Goal: Task Accomplishment & Management: Manage account settings

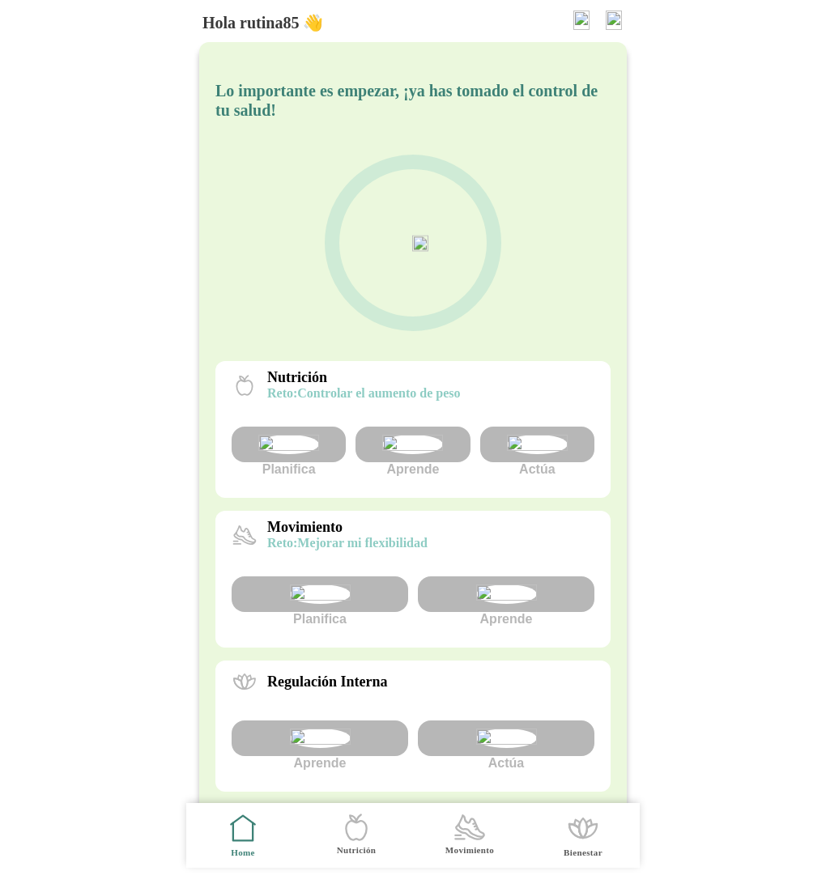
click at [618, 21] on img at bounding box center [613, 20] width 16 height 19
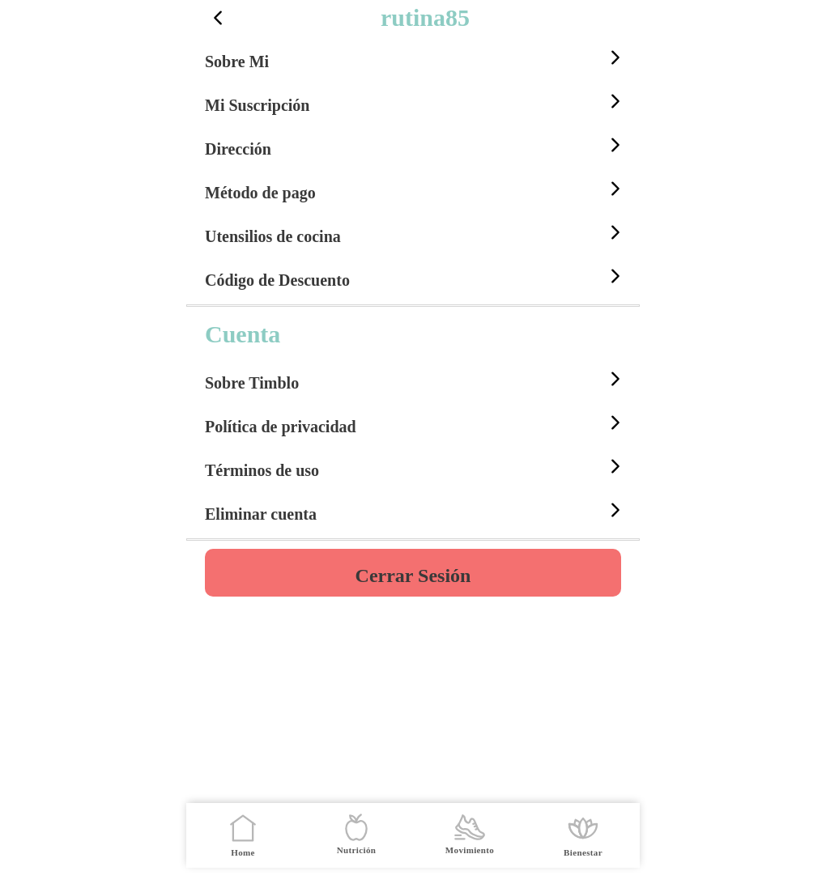
click at [440, 580] on h4 "Cerrar Sesión" at bounding box center [413, 575] width 116 height 19
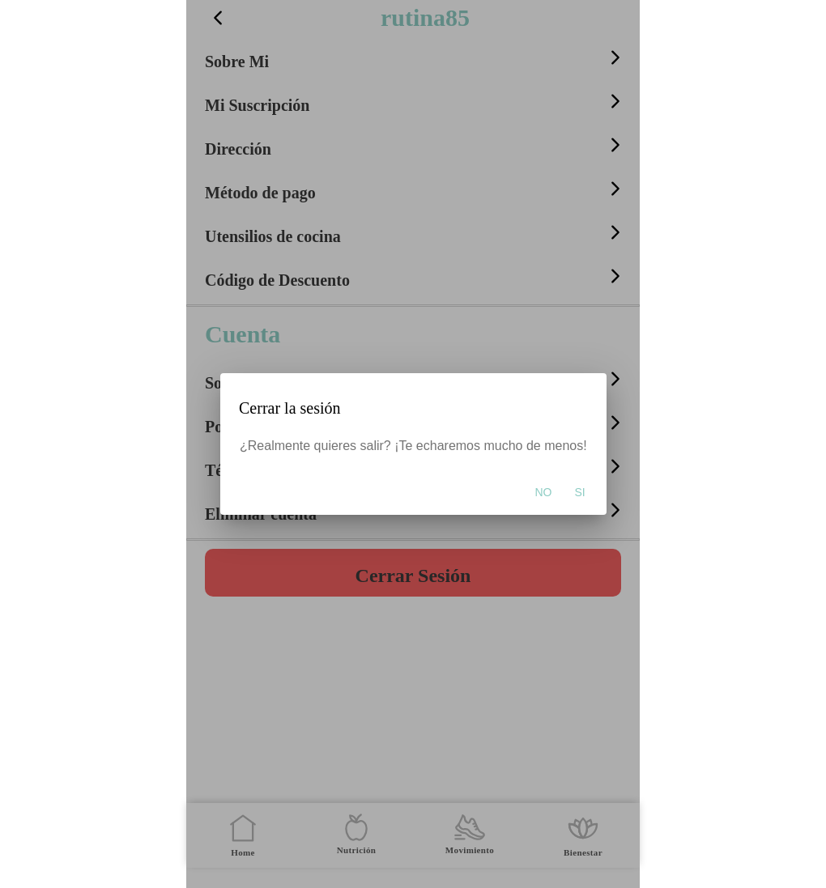
click at [574, 493] on span "Si" at bounding box center [579, 492] width 11 height 16
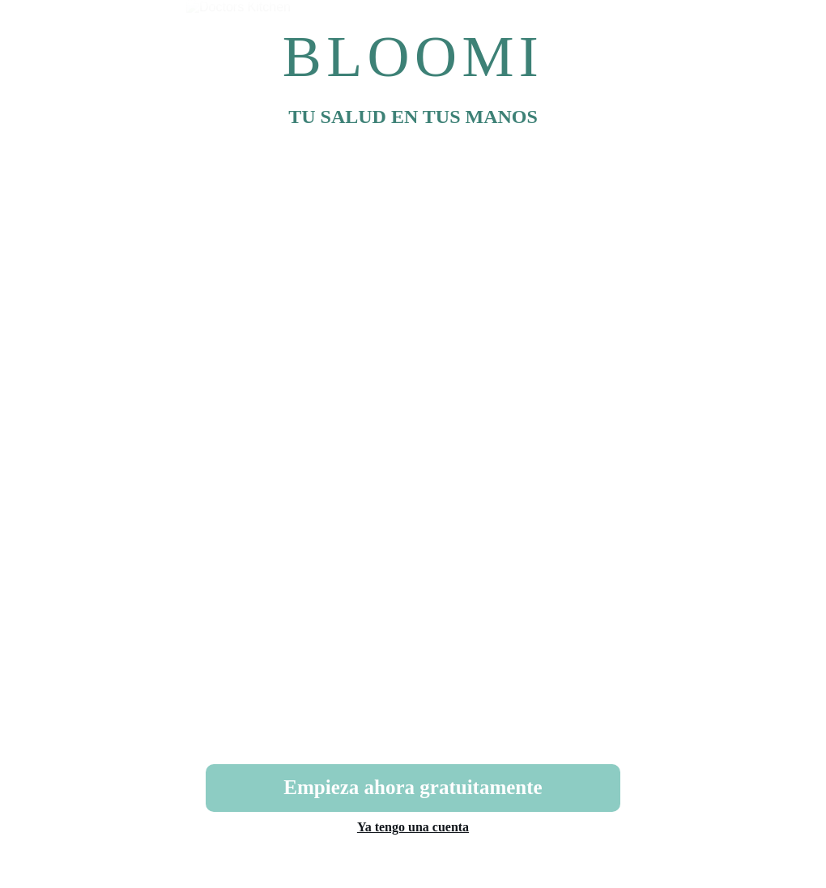
click at [430, 823] on link "Ya tengo una cuenta" at bounding box center [413, 827] width 112 height 14
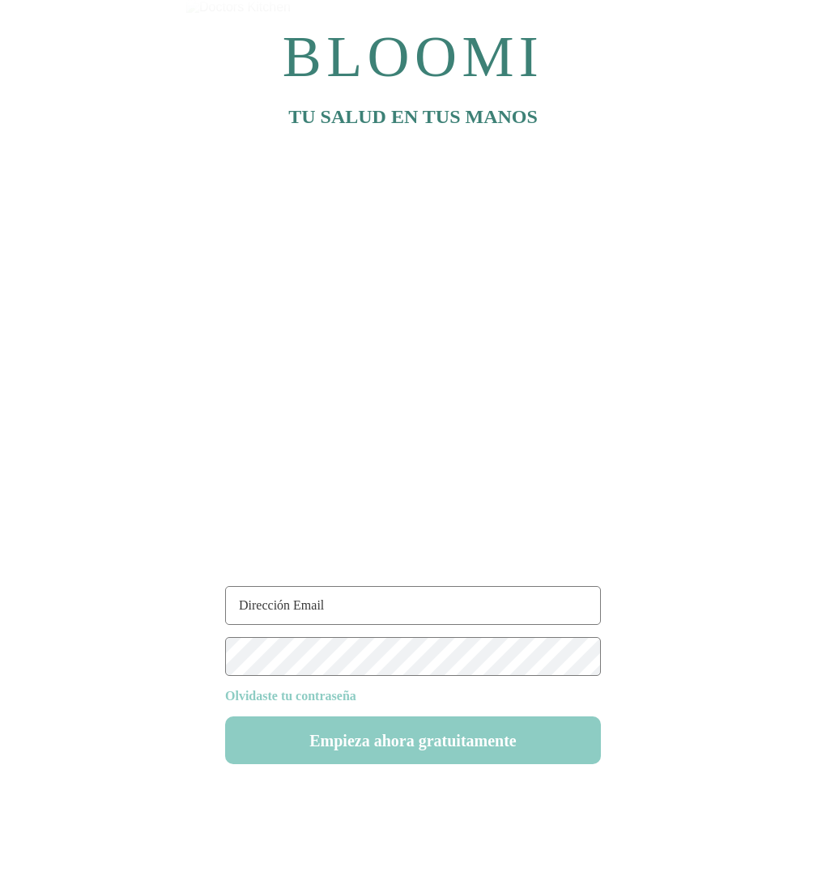
click at [300, 609] on input "text" at bounding box center [413, 605] width 376 height 39
paste input "rutina85@test.com"
type input "rutina85@test.com"
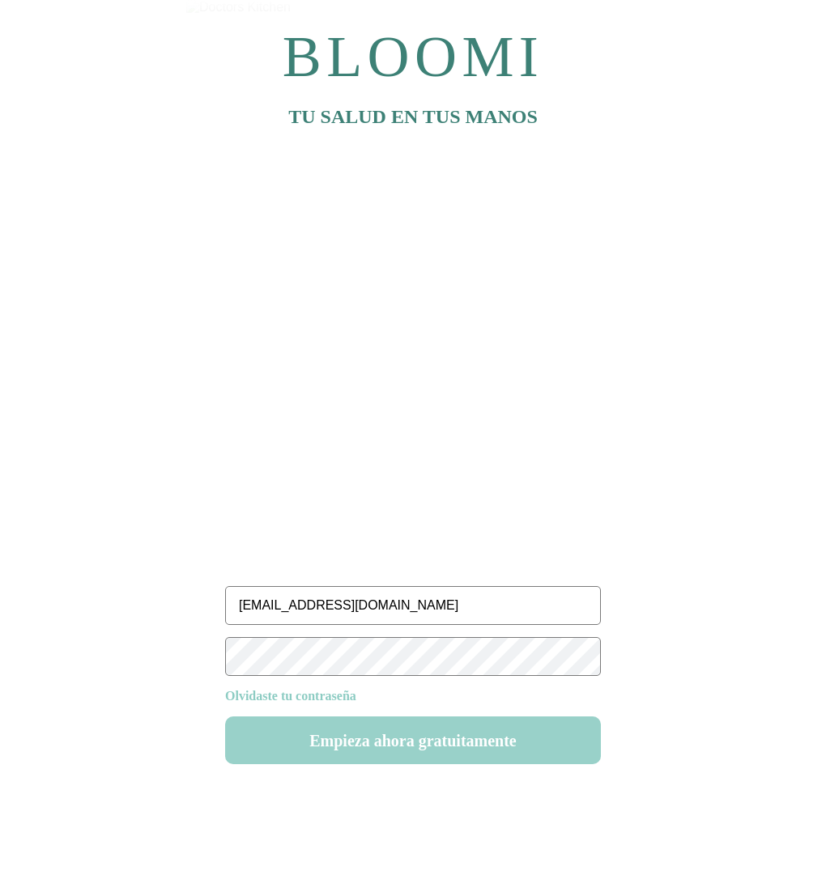
click at [383, 752] on button "Empieza ahora gratuitamente" at bounding box center [413, 740] width 376 height 48
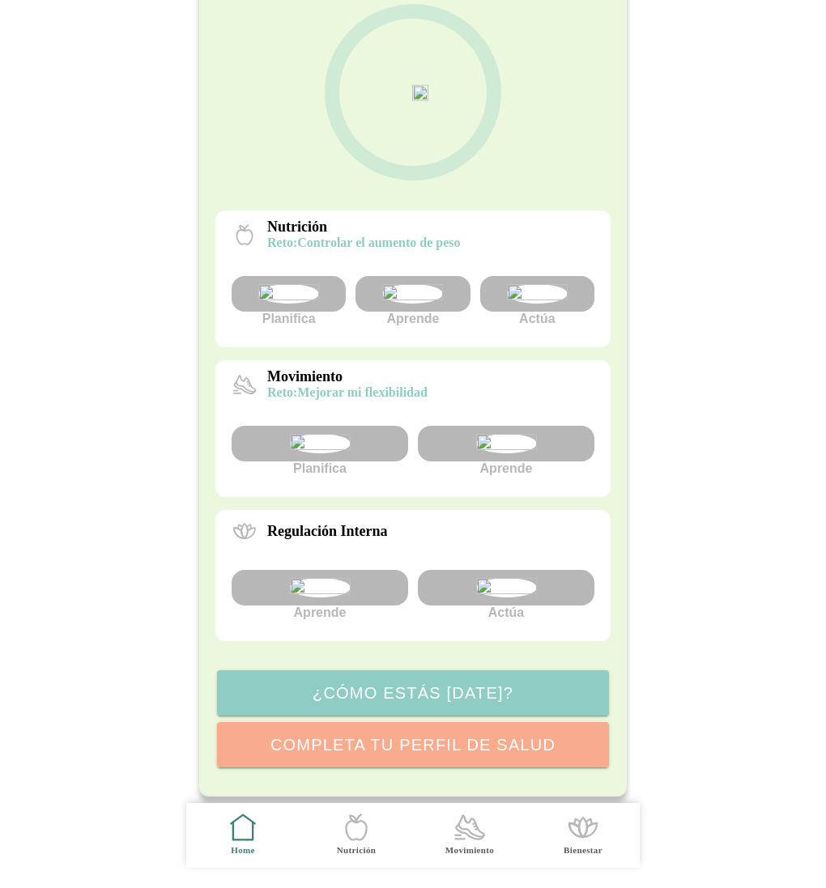
scroll to position [142, 0]
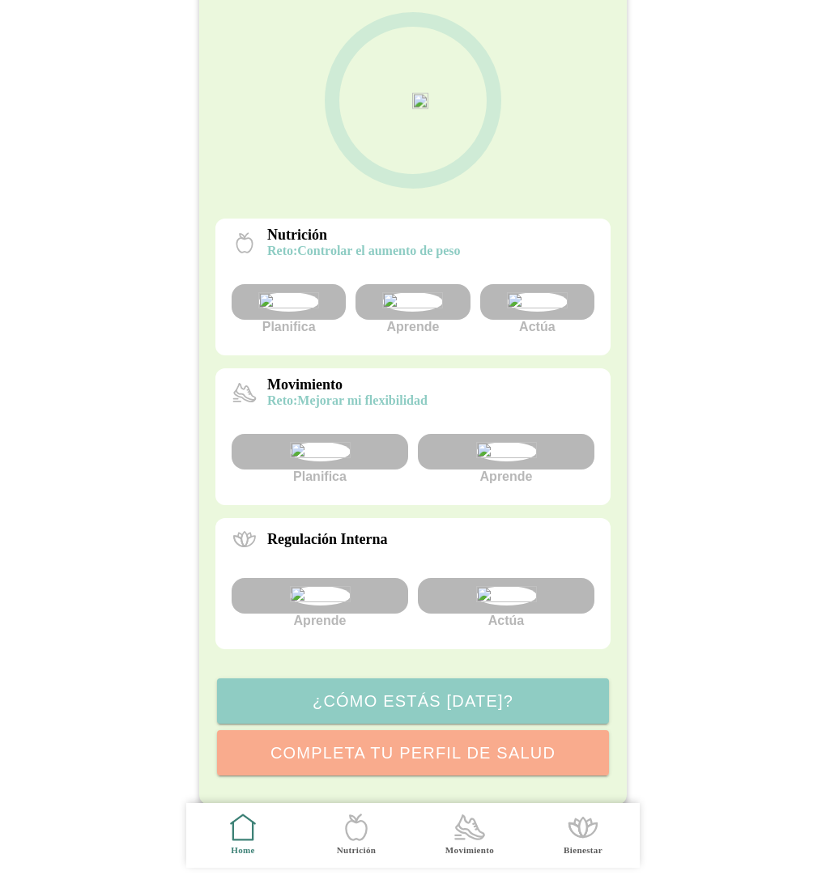
click at [419, 312] on img at bounding box center [412, 301] width 61 height 19
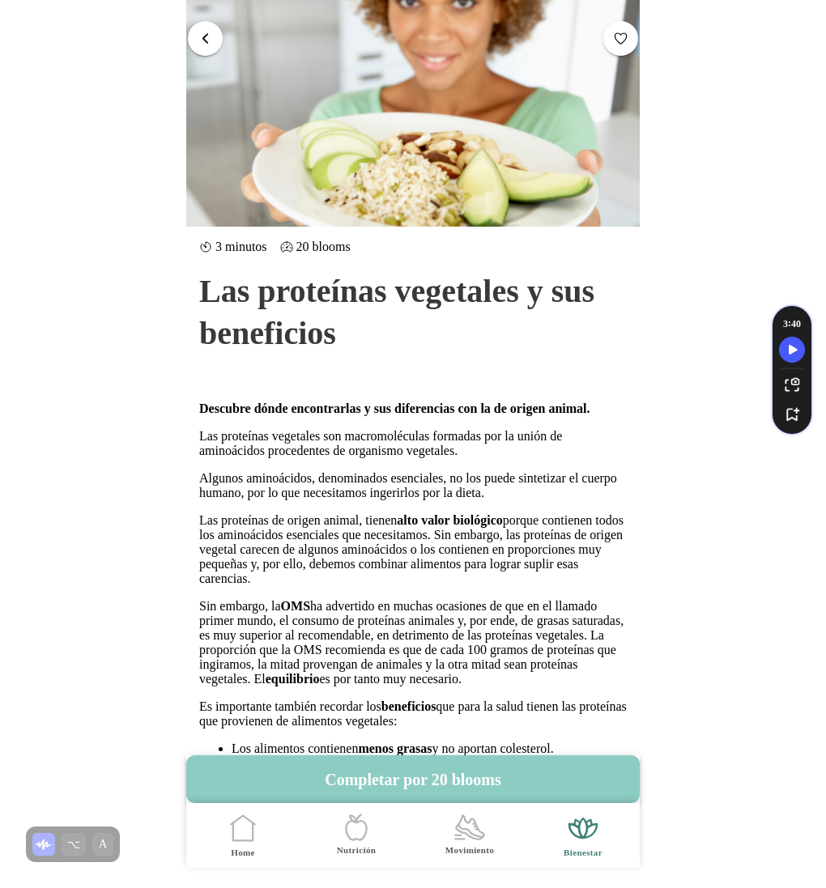
click at [233, 839] on icon at bounding box center [242, 831] width 19 height 18
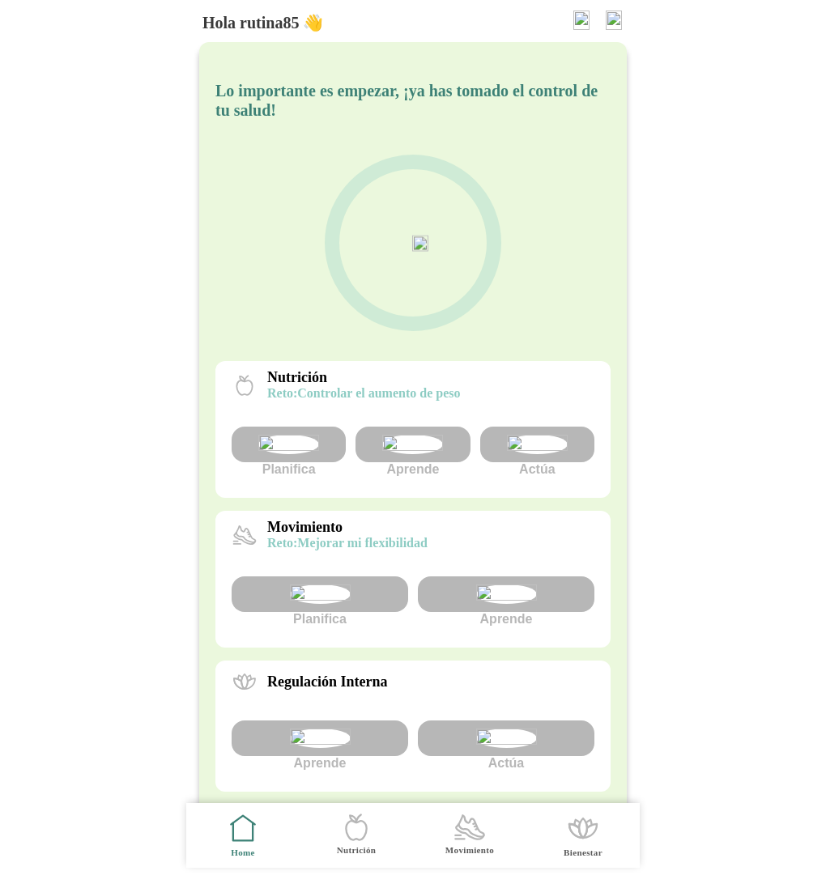
click at [610, 19] on img at bounding box center [613, 20] width 16 height 19
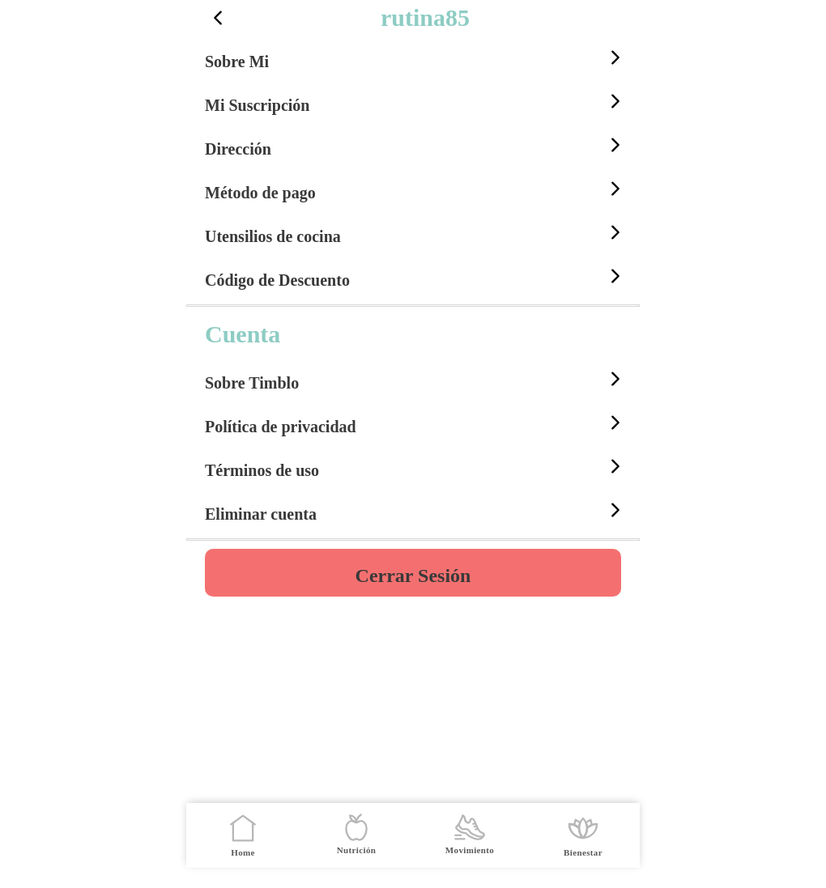
click at [424, 572] on h4 "Cerrar Sesión" at bounding box center [413, 575] width 116 height 19
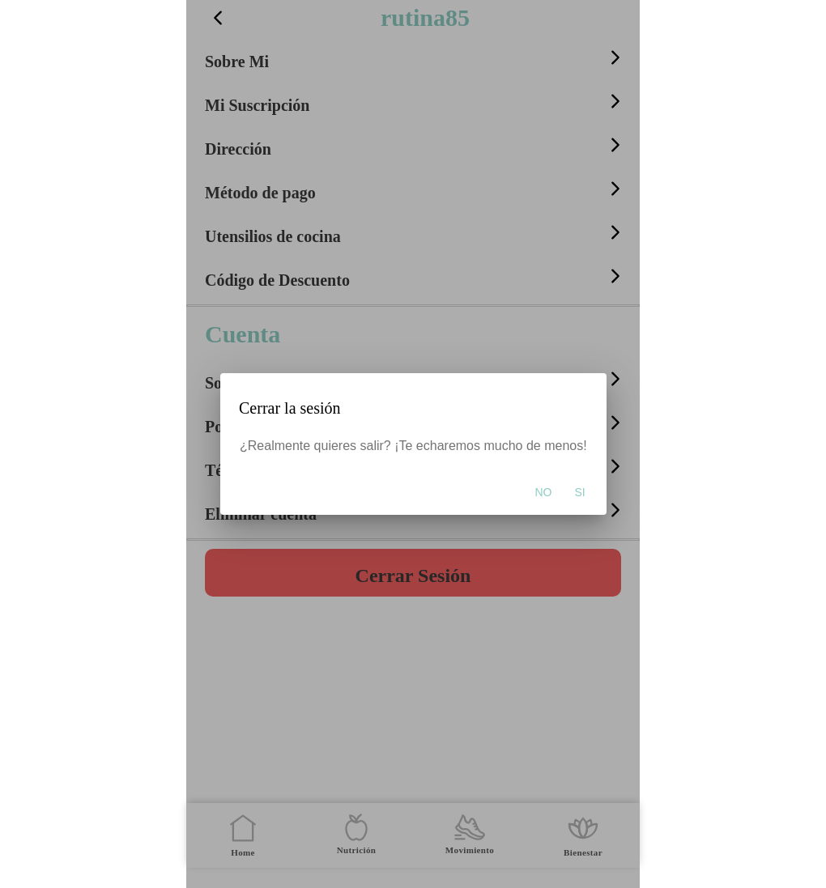
click at [574, 491] on span "Si" at bounding box center [579, 492] width 11 height 16
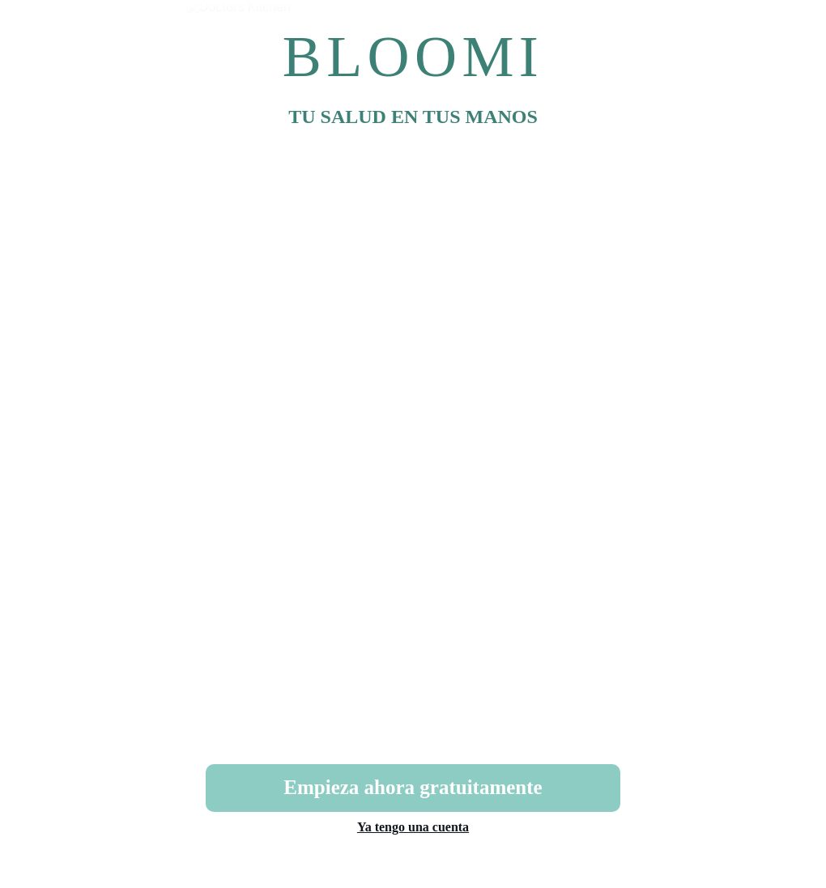
click at [425, 828] on link "Ya tengo una cuenta" at bounding box center [413, 827] width 112 height 14
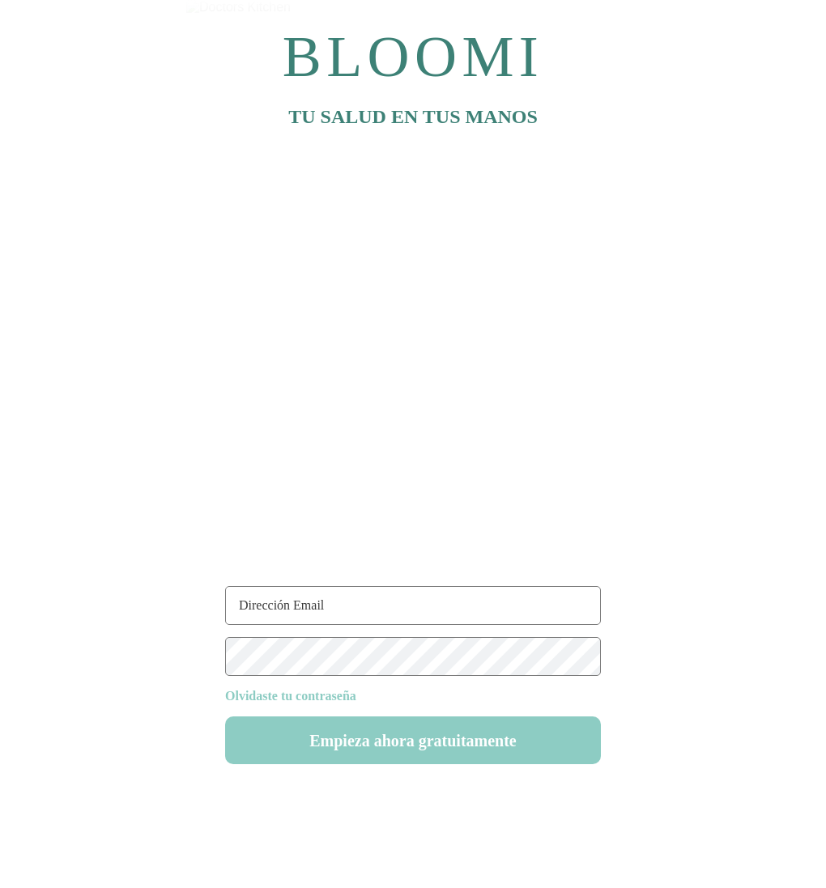
click at [416, 618] on input "text" at bounding box center [413, 605] width 376 height 39
paste input "rutina85@test.com"
type input "rutina85@test.com"
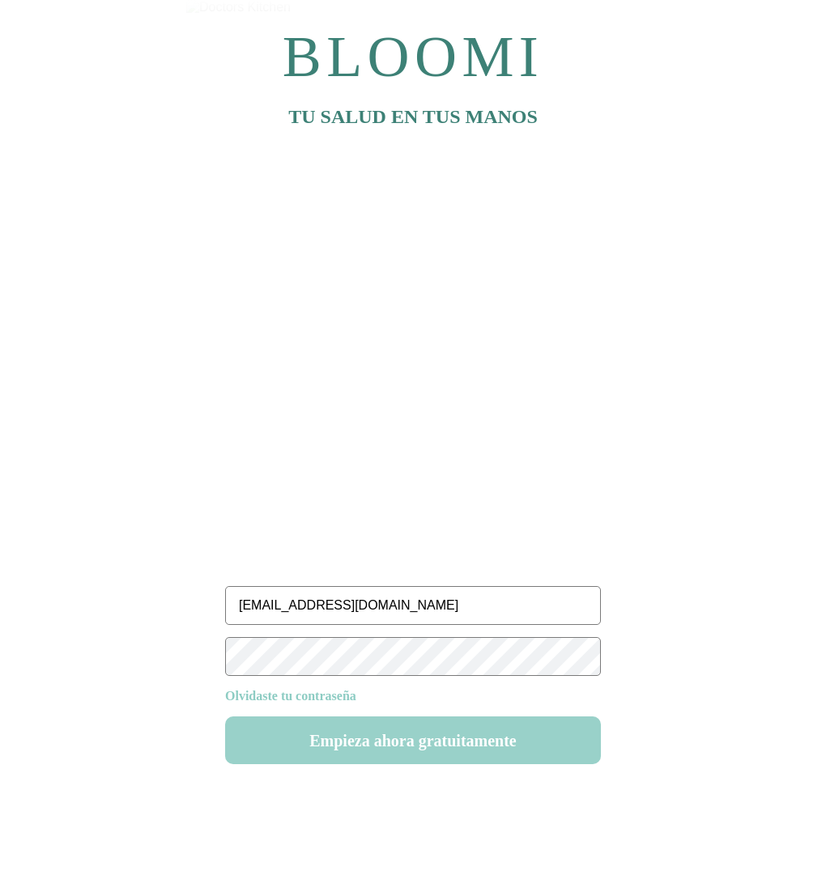
click at [431, 739] on button "Empieza ahora gratuitamente" at bounding box center [413, 740] width 376 height 48
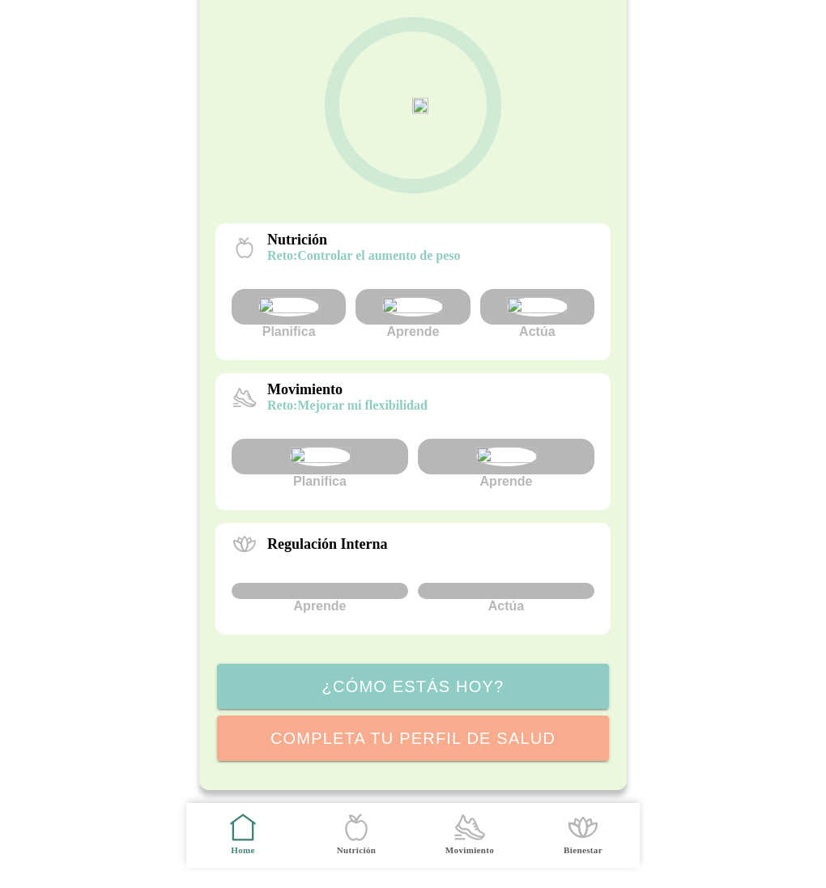
scroll to position [293, 0]
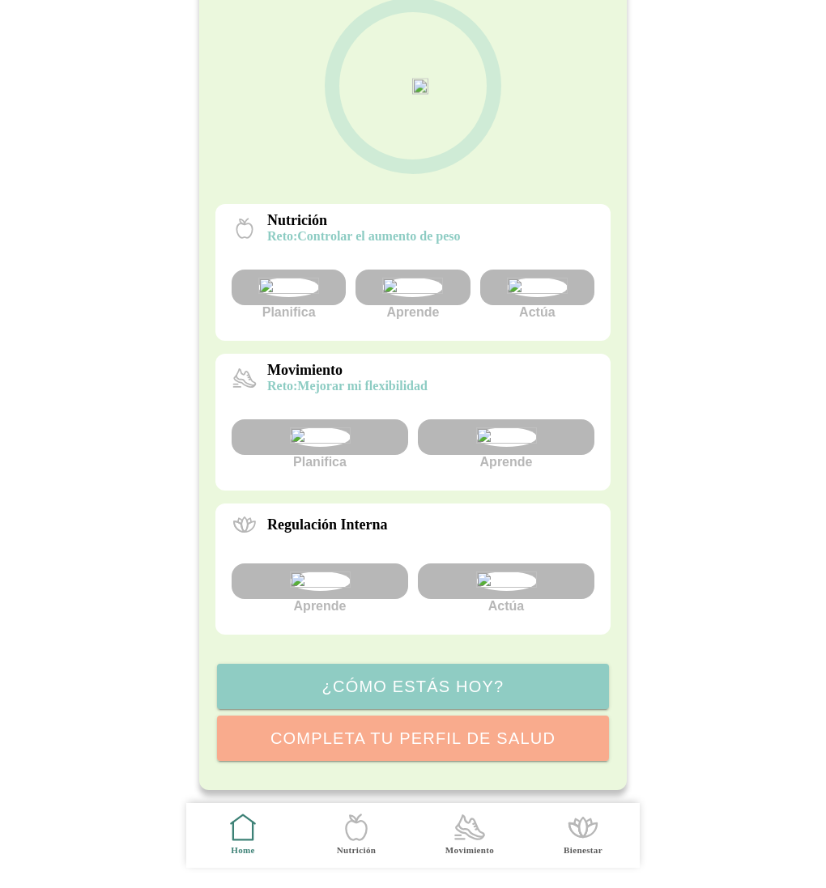
scroll to position [293, 0]
click at [313, 576] on img at bounding box center [320, 580] width 61 height 19
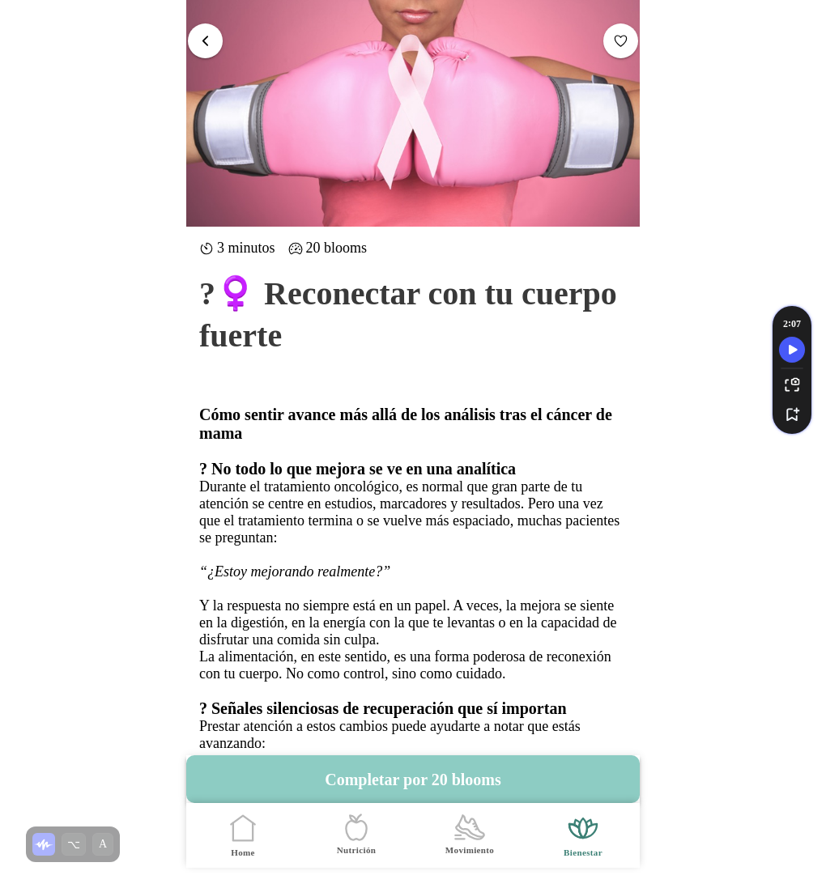
click at [202, 39] on span "button" at bounding box center [205, 39] width 15 height 15
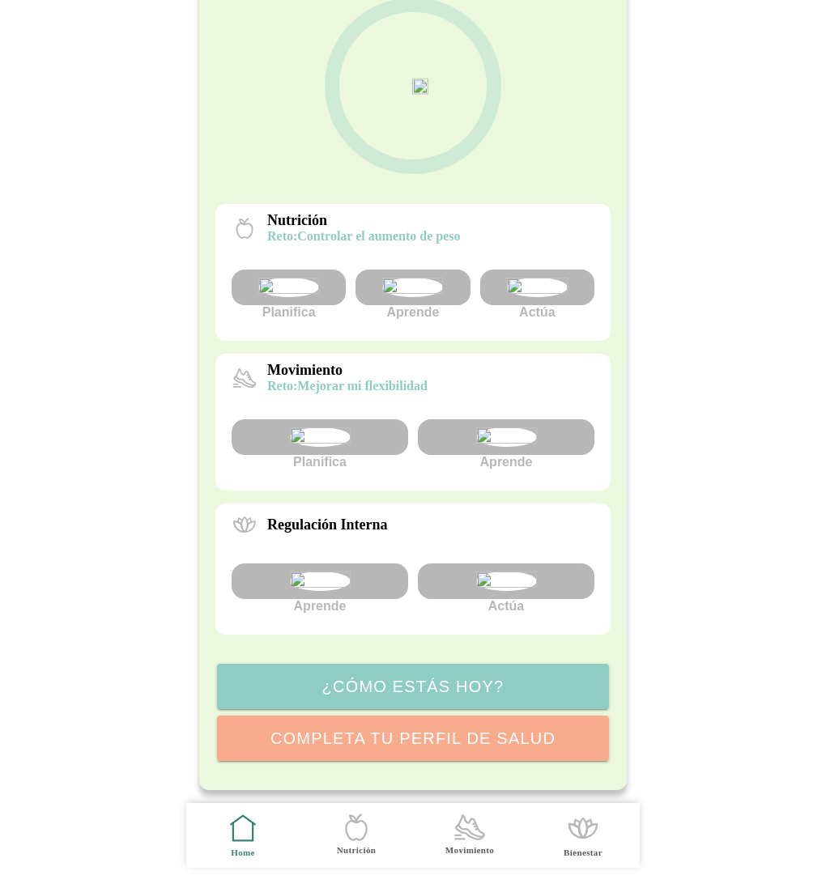
click at [450, 270] on div at bounding box center [412, 288] width 114 height 36
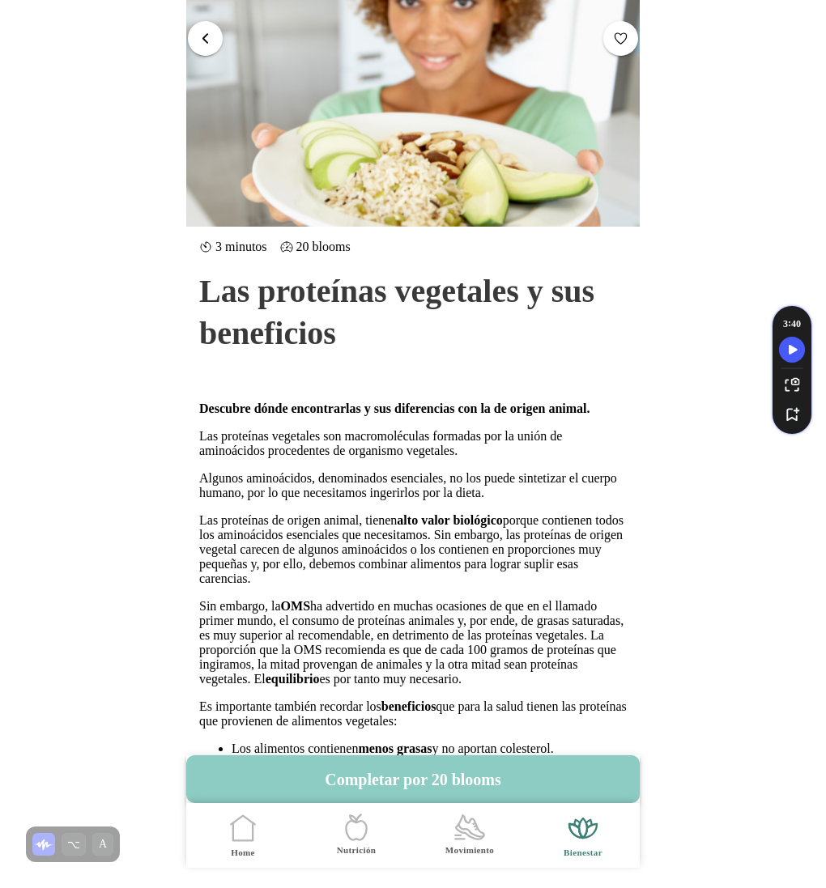
click at [193, 30] on button "button" at bounding box center [205, 38] width 35 height 35
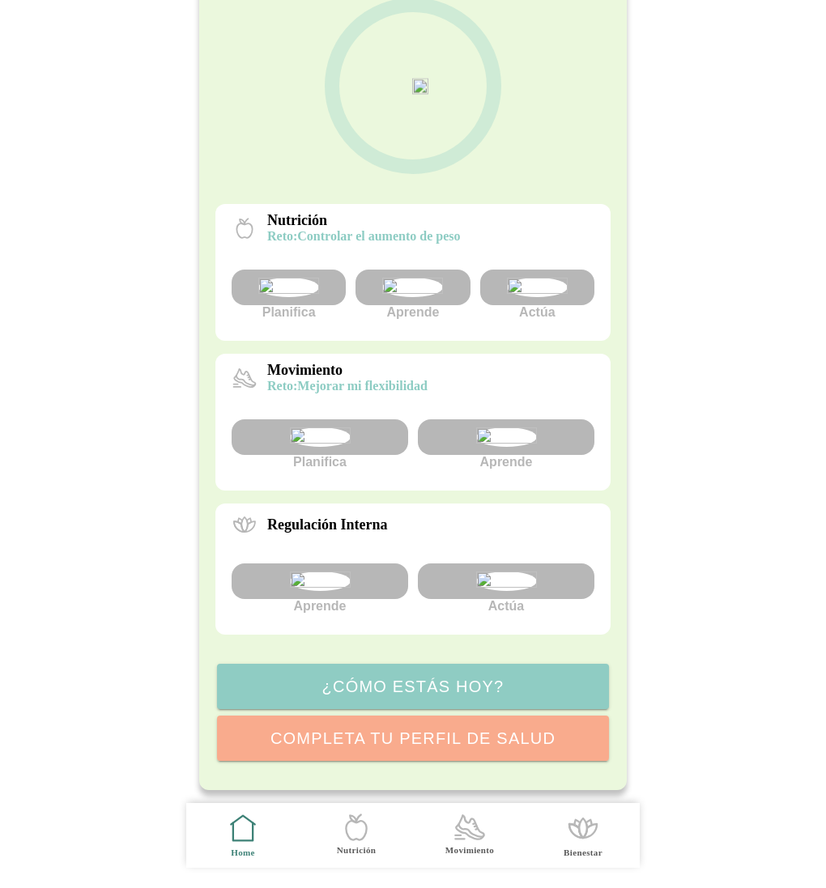
click at [460, 419] on div at bounding box center [506, 437] width 176 height 36
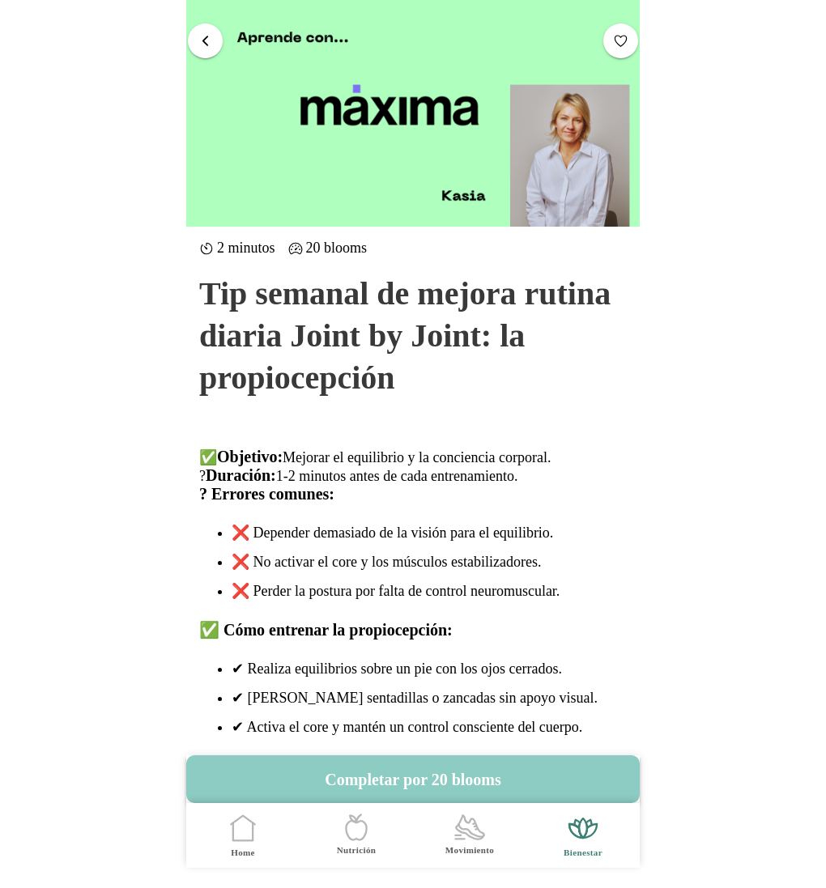
click at [202, 36] on span "button" at bounding box center [205, 39] width 15 height 15
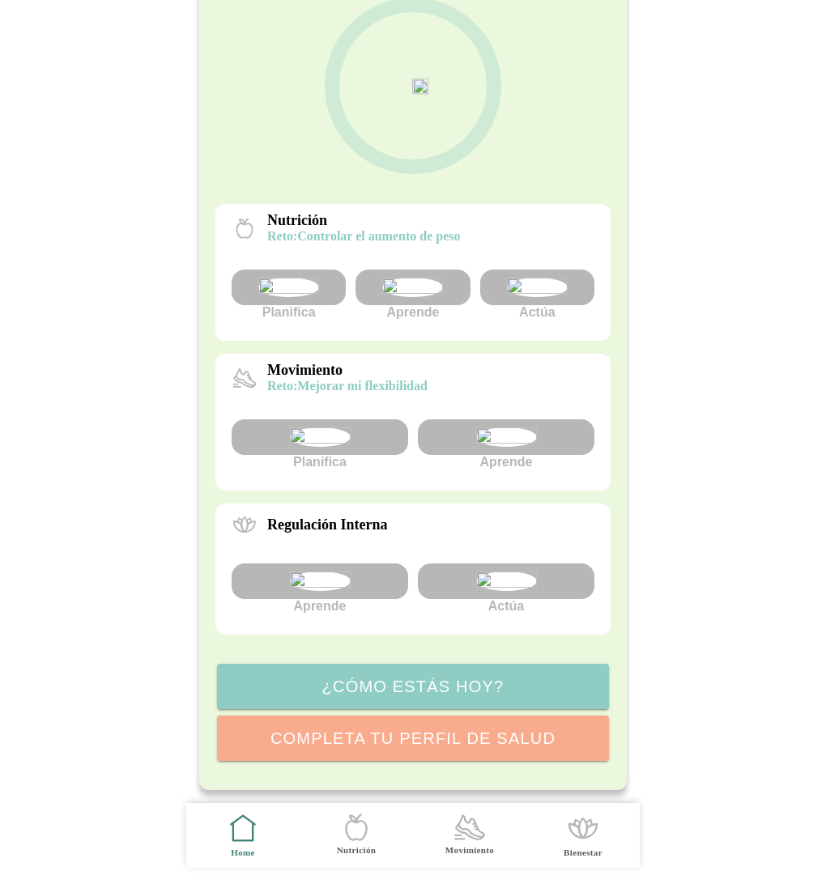
click at [510, 571] on img at bounding box center [506, 580] width 61 height 19
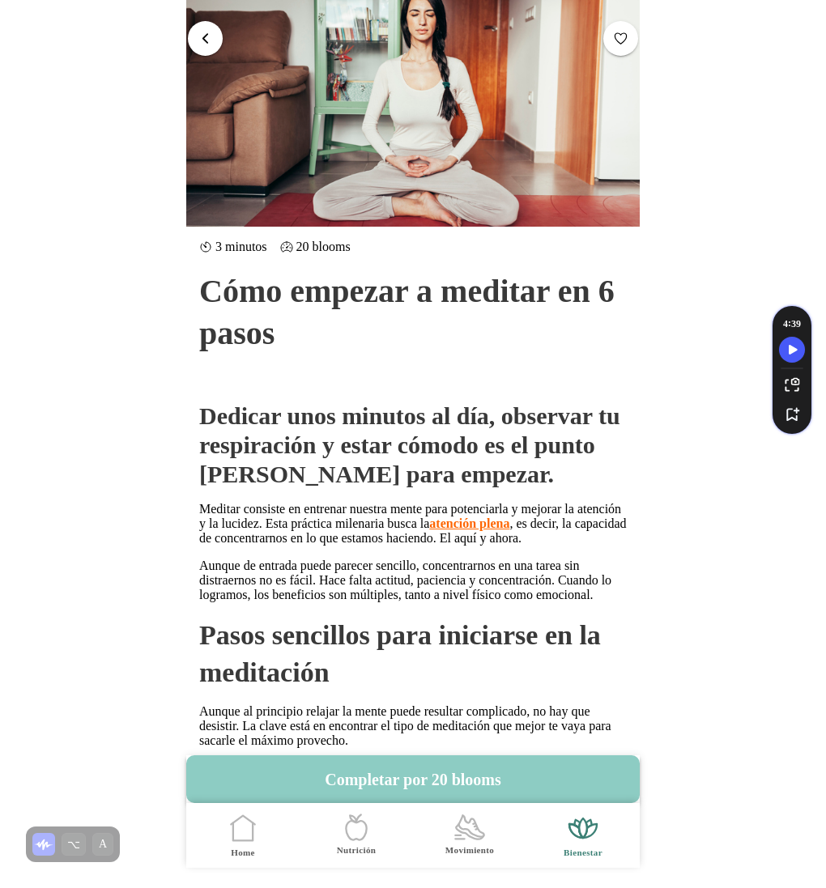
click at [207, 47] on button "button" at bounding box center [205, 38] width 35 height 35
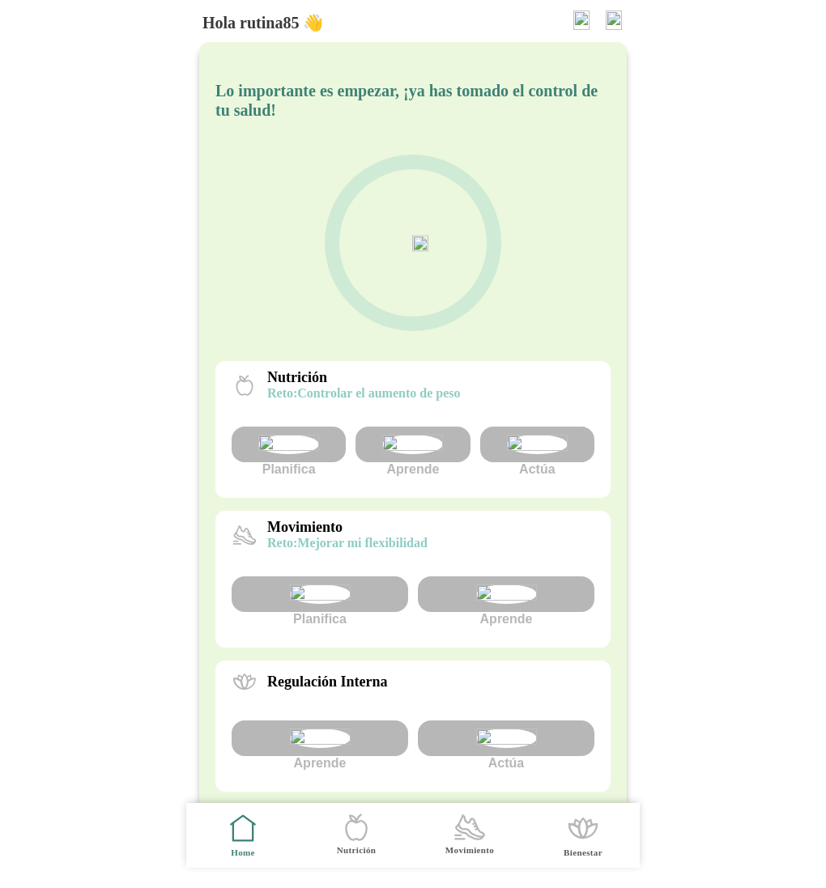
click at [618, 13] on img at bounding box center [613, 20] width 16 height 19
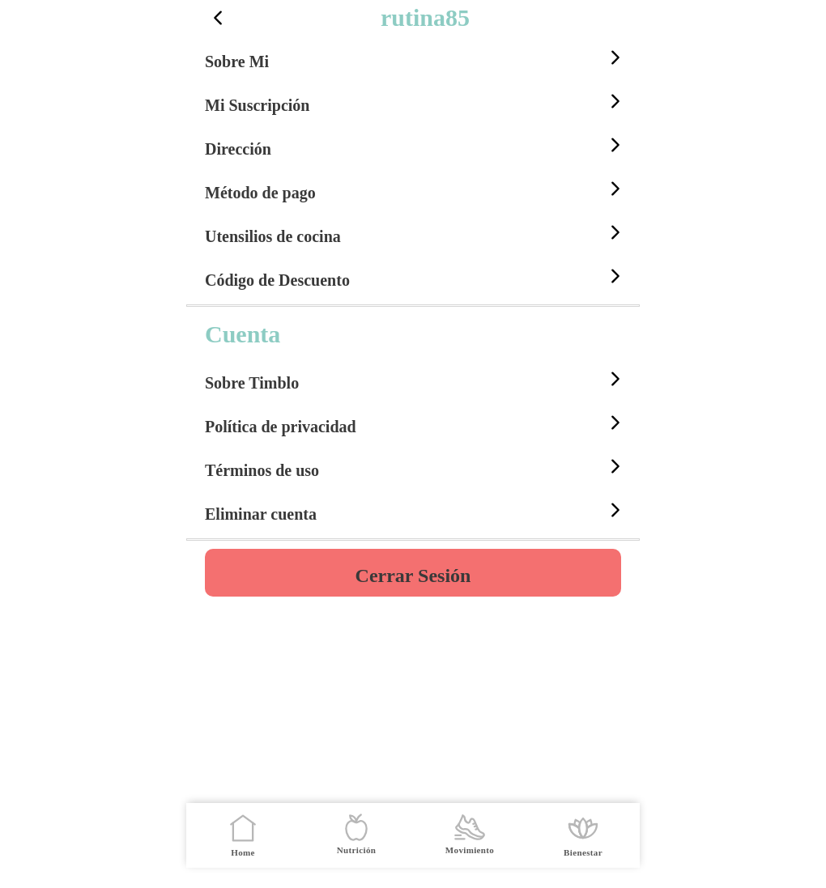
click at [419, 573] on h4 "Cerrar Sesión" at bounding box center [413, 575] width 116 height 19
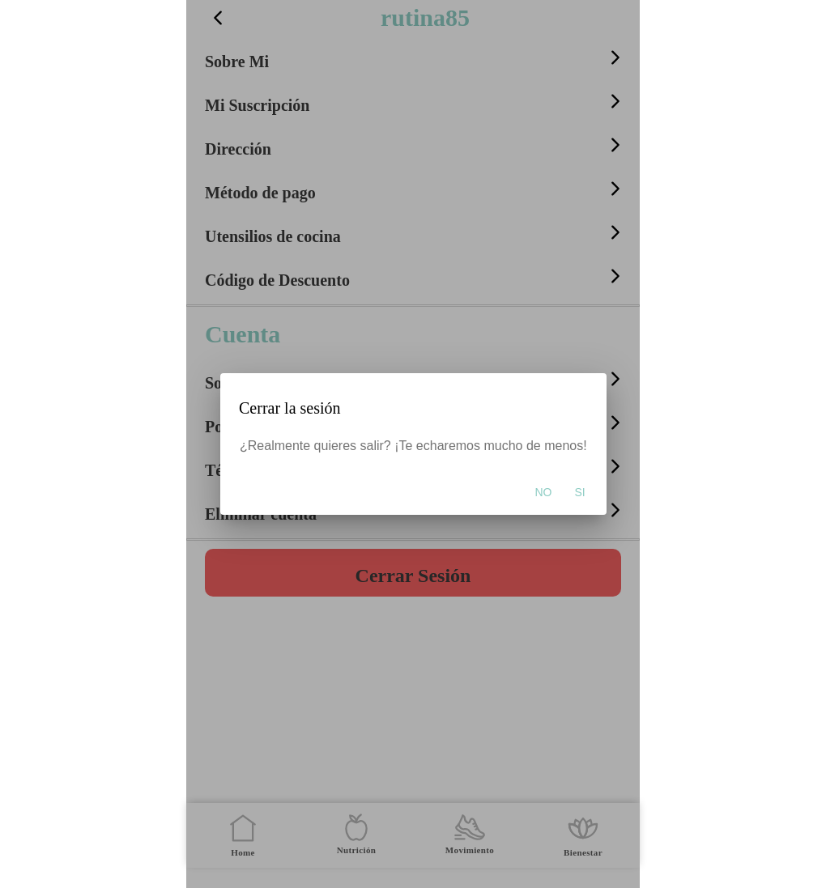
click at [574, 489] on span "Si" at bounding box center [579, 492] width 11 height 16
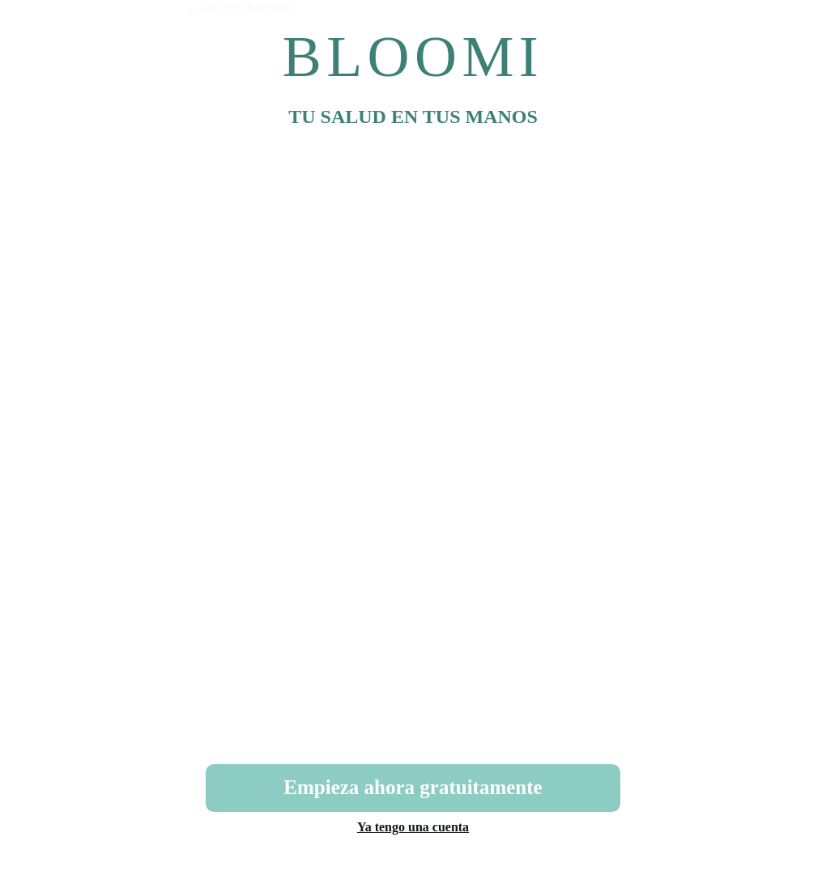
click at [405, 834] on link "Ya tengo una cuenta" at bounding box center [413, 827] width 112 height 14
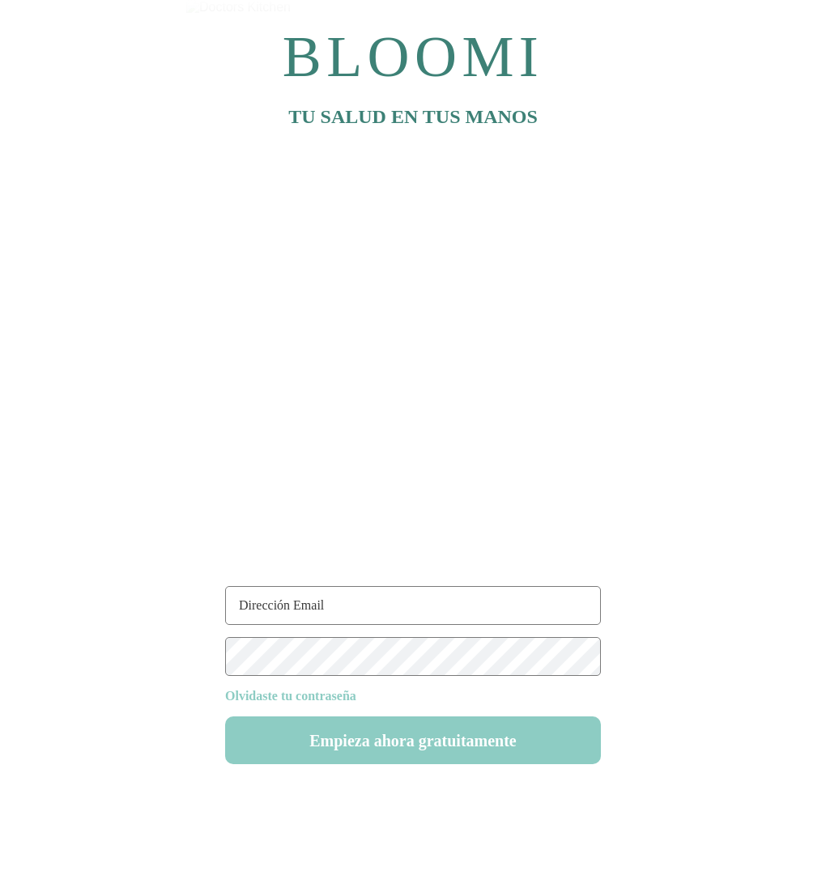
click at [294, 608] on input "text" at bounding box center [413, 605] width 376 height 39
type input "rutina85@test.com"
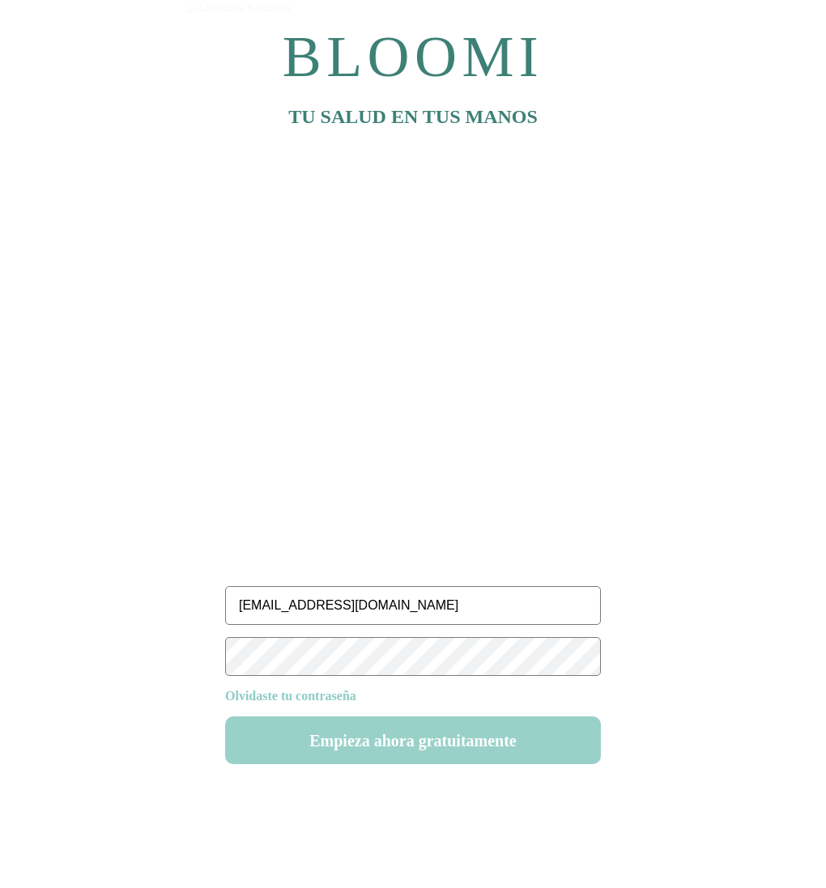
click at [404, 739] on button "Empieza ahora gratuitamente" at bounding box center [413, 740] width 376 height 48
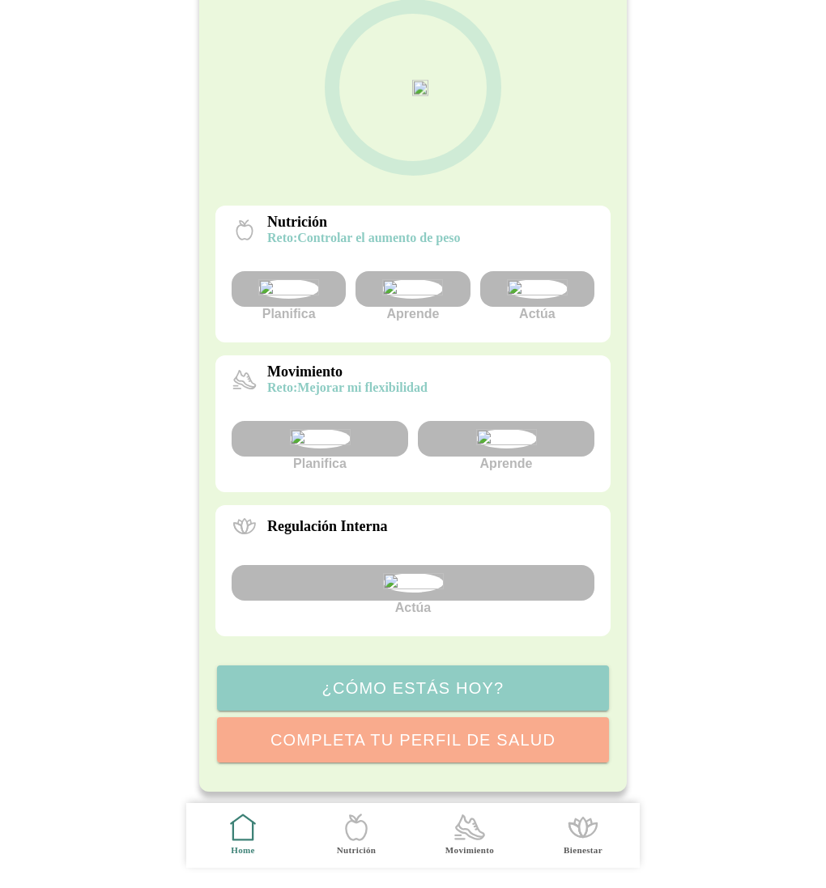
scroll to position [156, 0]
click at [423, 298] on img at bounding box center [412, 287] width 61 height 19
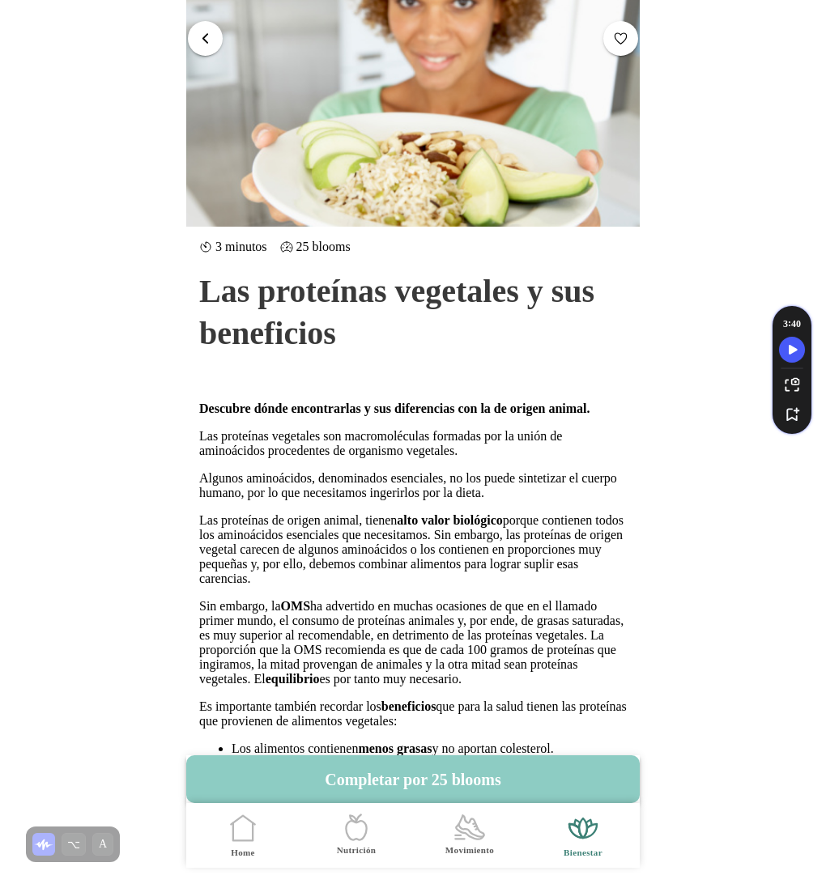
click at [214, 28] on button "button" at bounding box center [205, 38] width 35 height 35
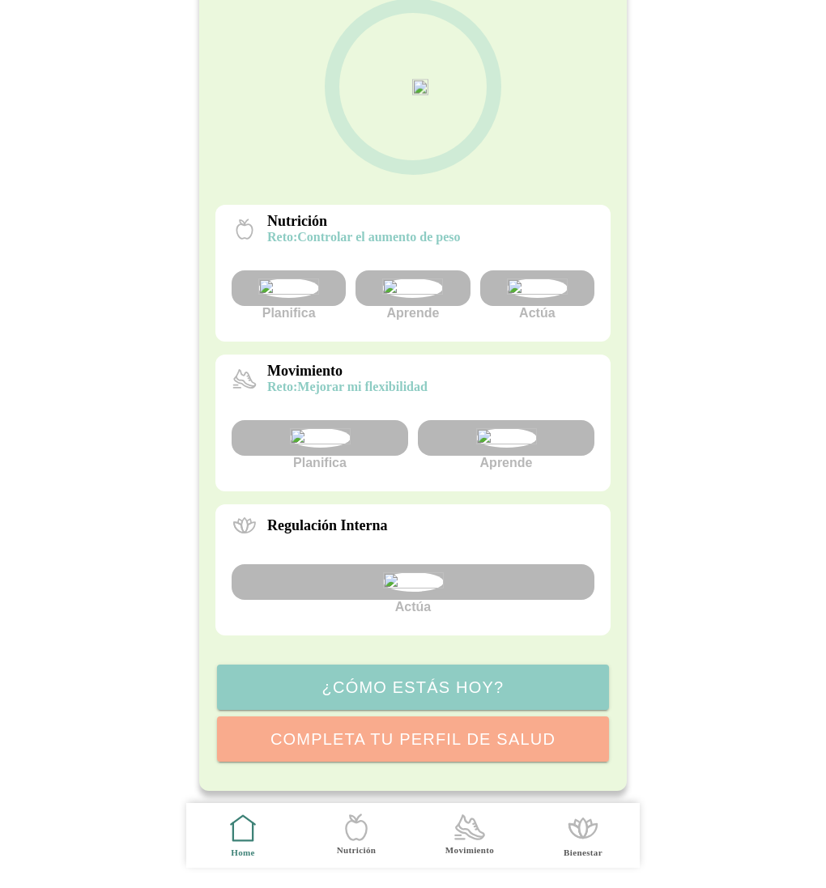
click at [485, 448] on img at bounding box center [506, 437] width 61 height 19
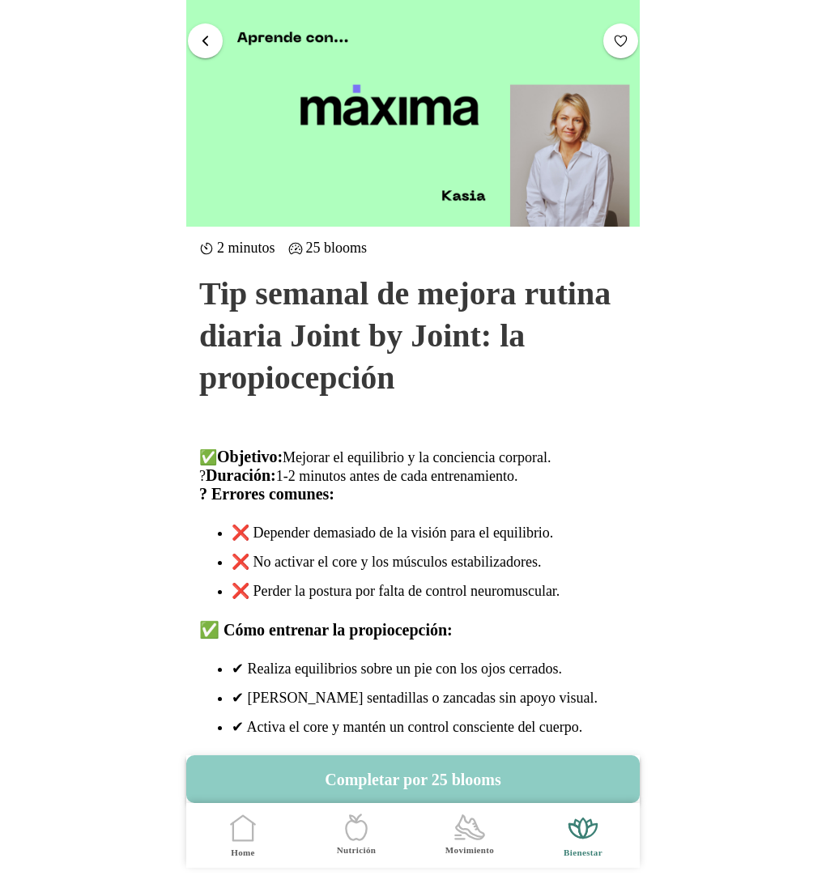
click at [211, 40] on span "button" at bounding box center [205, 39] width 15 height 15
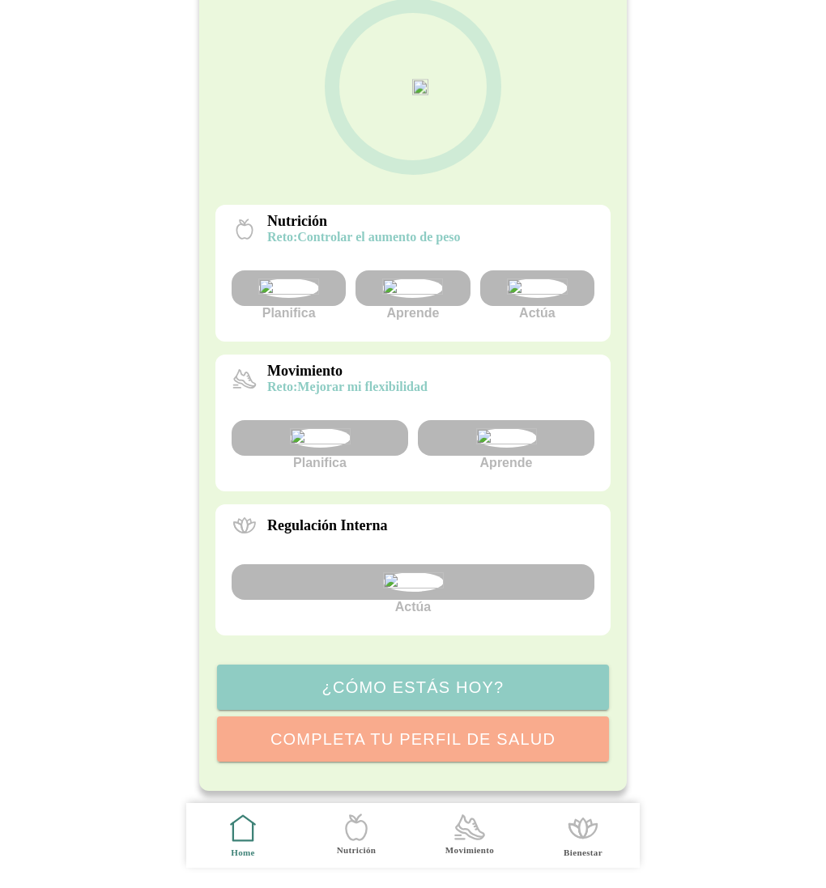
click at [402, 592] on img at bounding box center [413, 581] width 61 height 19
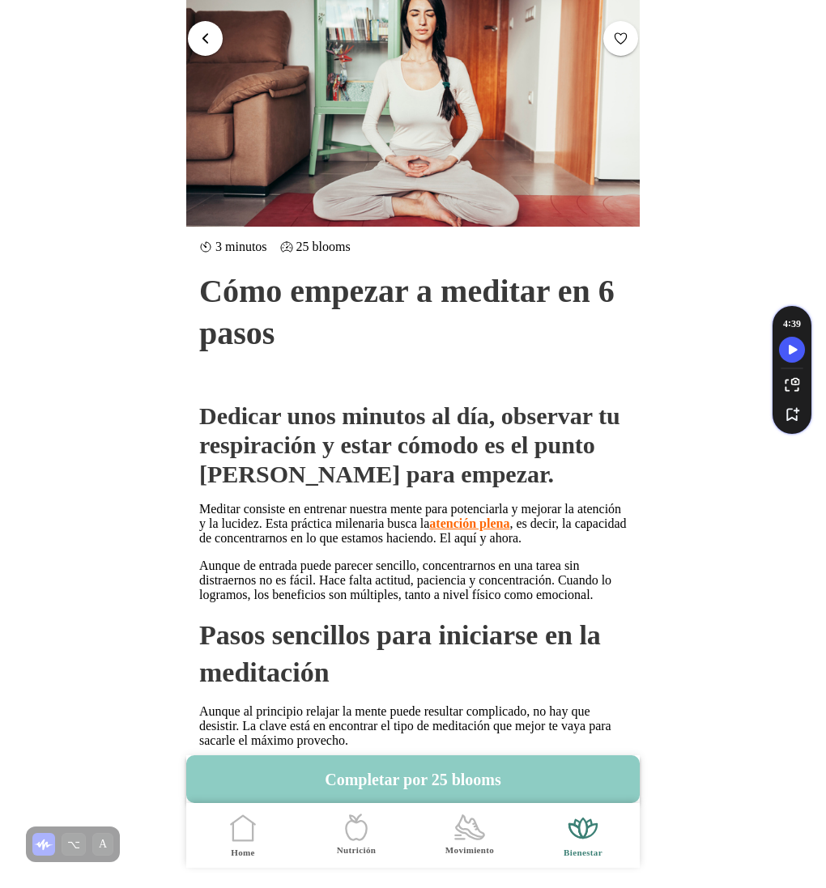
click at [217, 33] on button "button" at bounding box center [205, 38] width 35 height 35
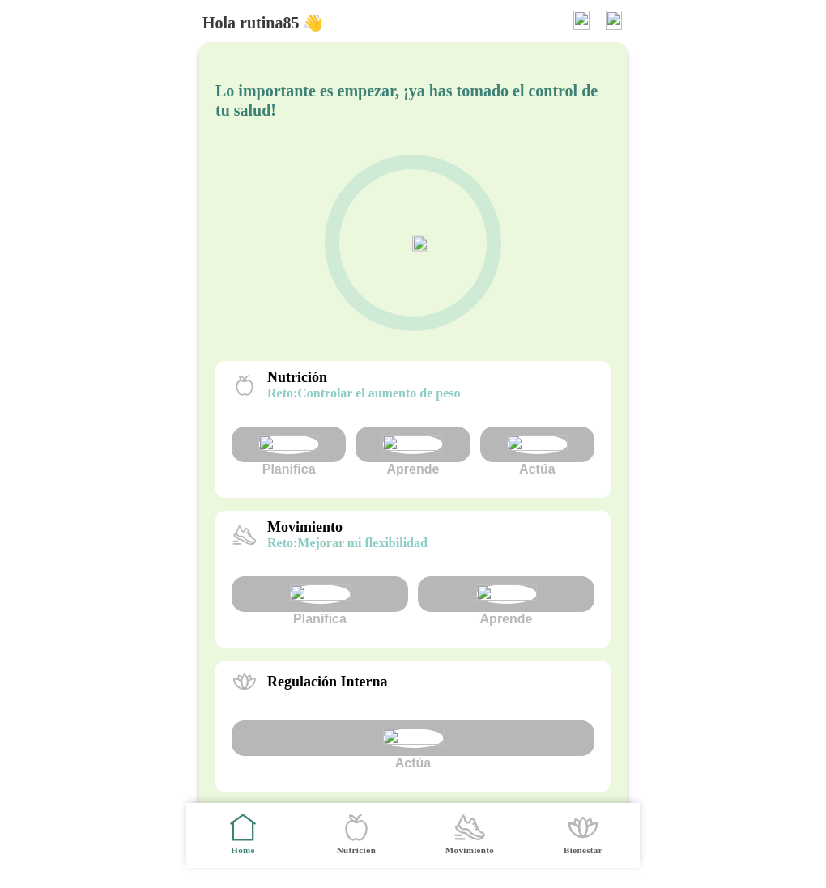
click at [605, 18] on img at bounding box center [613, 20] width 16 height 19
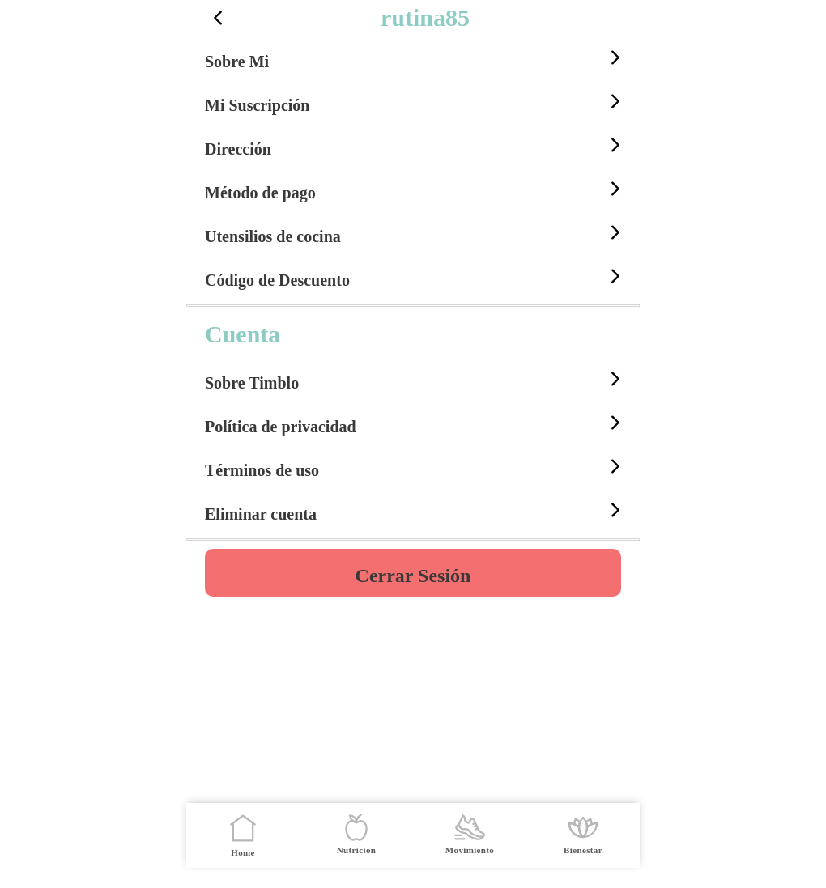
click at [408, 573] on h4 "Cerrar Sesión" at bounding box center [413, 575] width 116 height 19
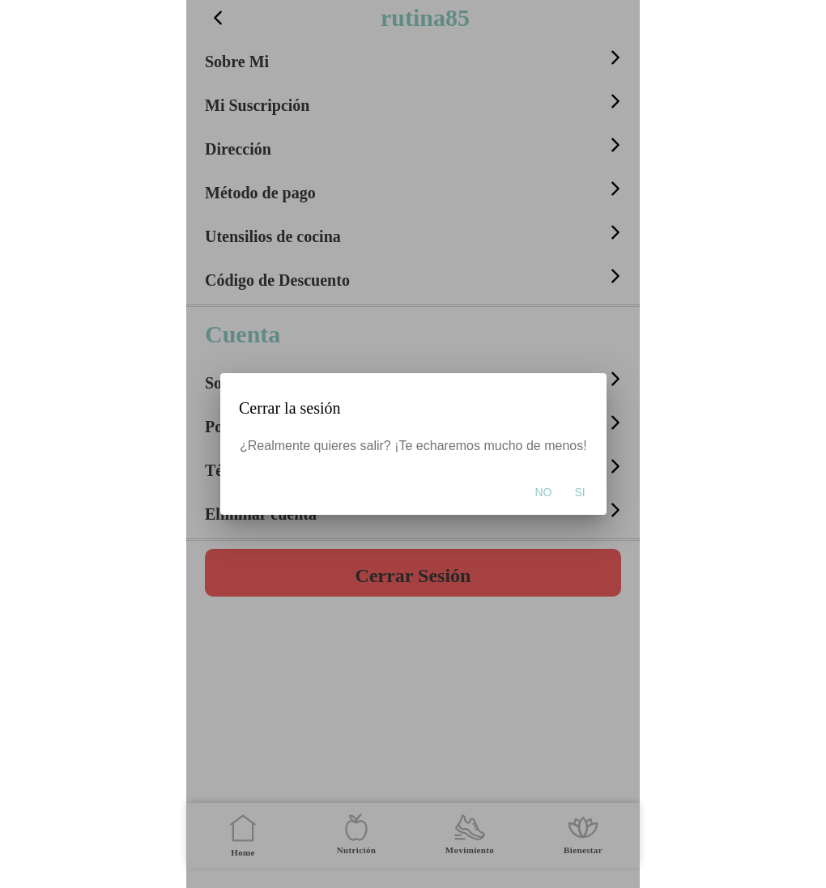
click at [576, 492] on span "Si" at bounding box center [579, 492] width 11 height 16
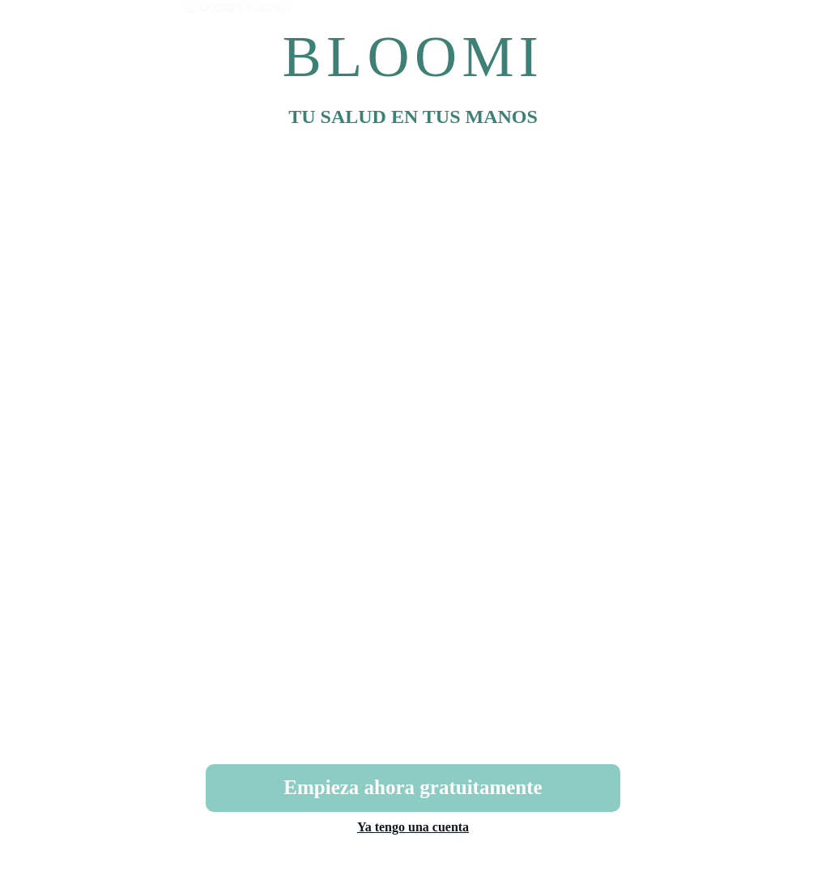
click at [423, 826] on link "Ya tengo una cuenta" at bounding box center [413, 827] width 112 height 14
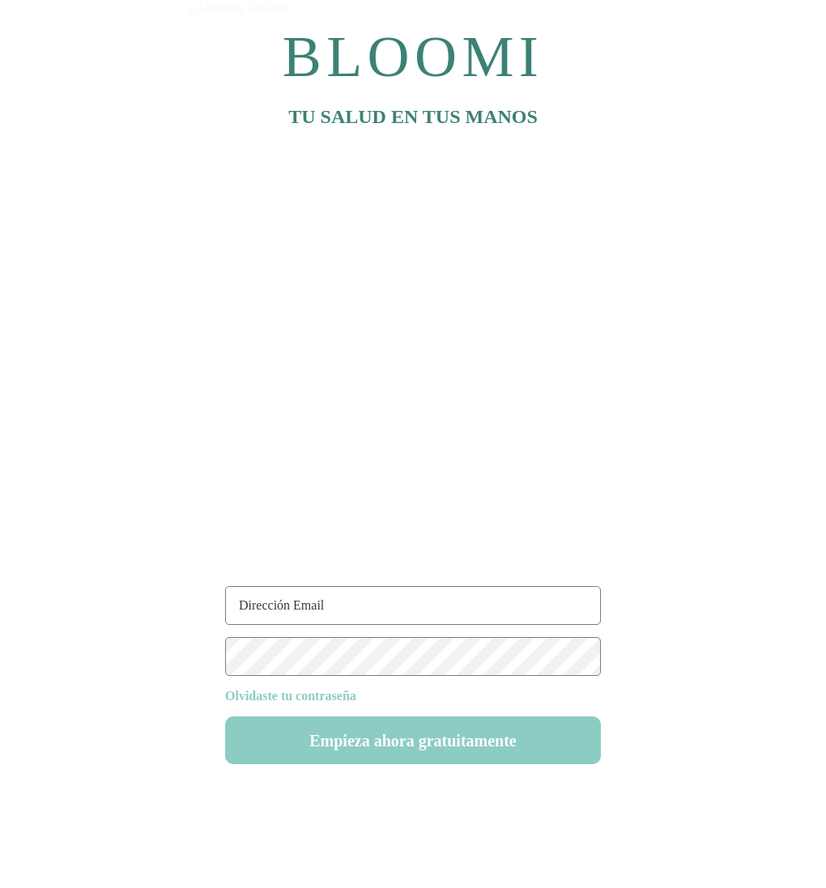
click at [308, 608] on input "text" at bounding box center [413, 605] width 376 height 39
type input "[EMAIL_ADDRESS][DOMAIN_NAME]"
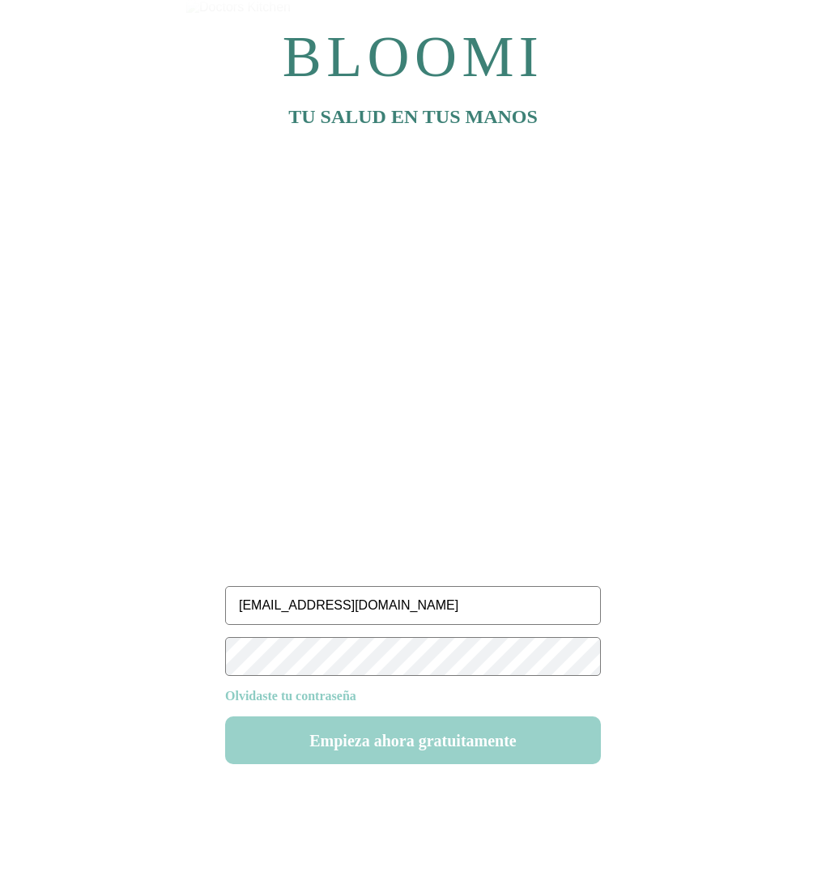
click at [394, 754] on button "Empieza ahora gratuitamente" at bounding box center [413, 740] width 376 height 48
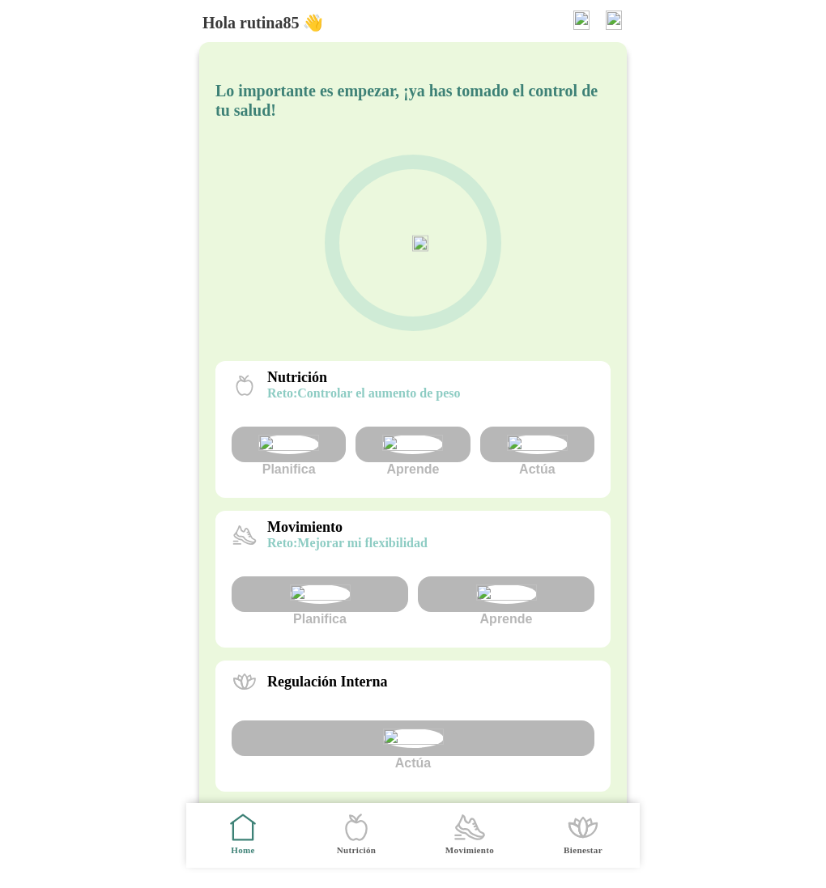
click at [614, 19] on img at bounding box center [613, 20] width 16 height 19
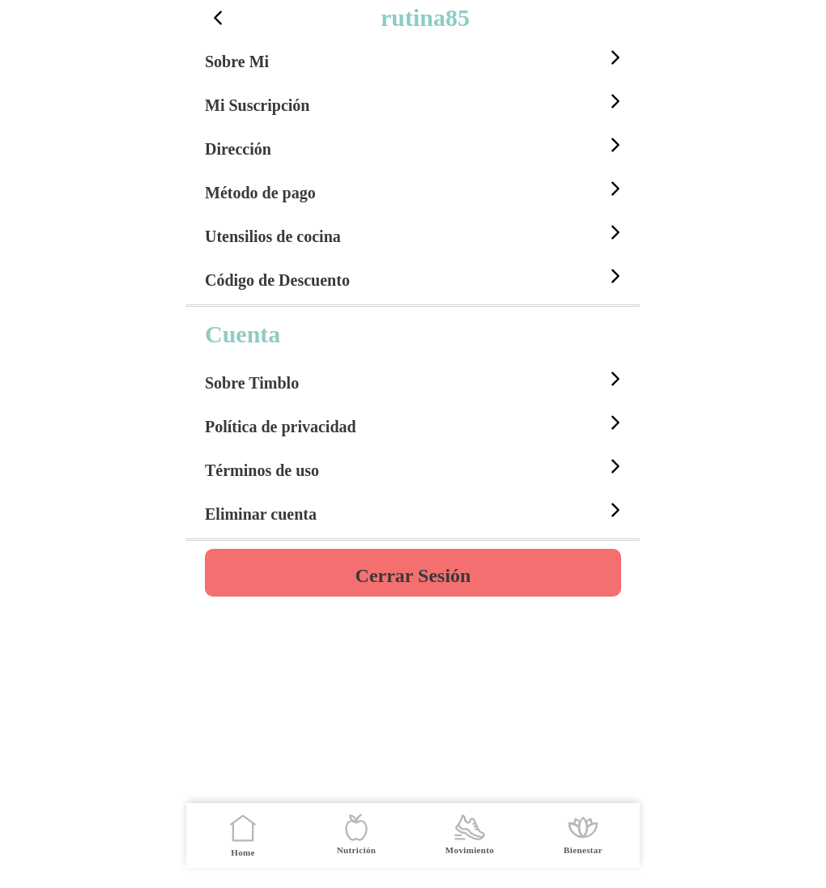
click at [457, 567] on h4 "Cerrar Sesión" at bounding box center [413, 575] width 116 height 19
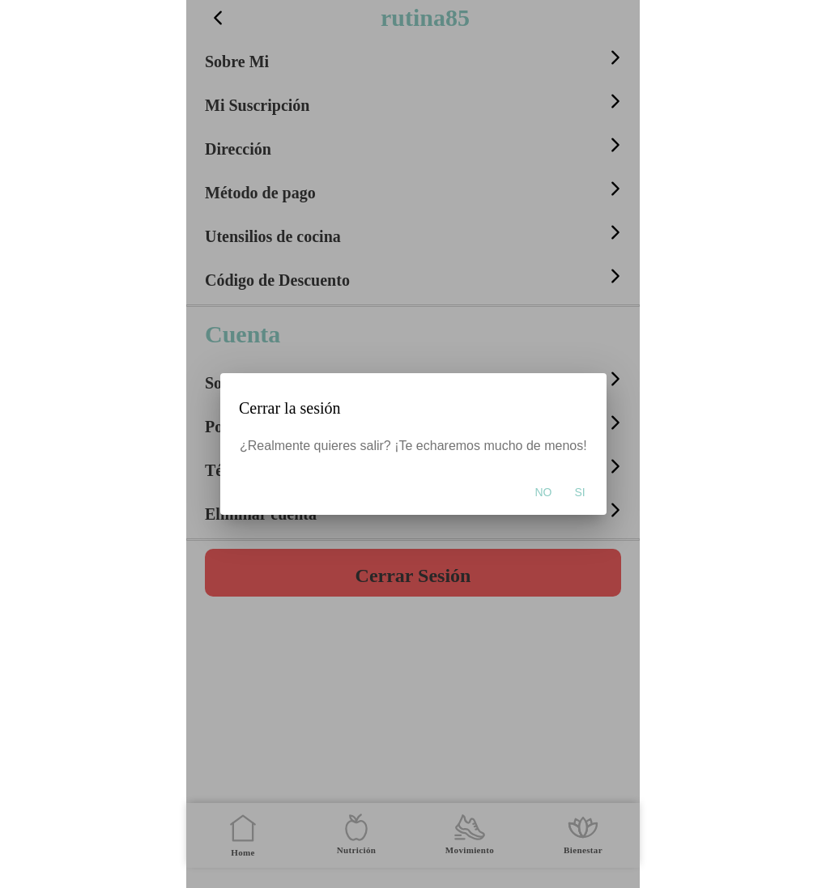
click at [578, 495] on span "Si" at bounding box center [579, 492] width 11 height 16
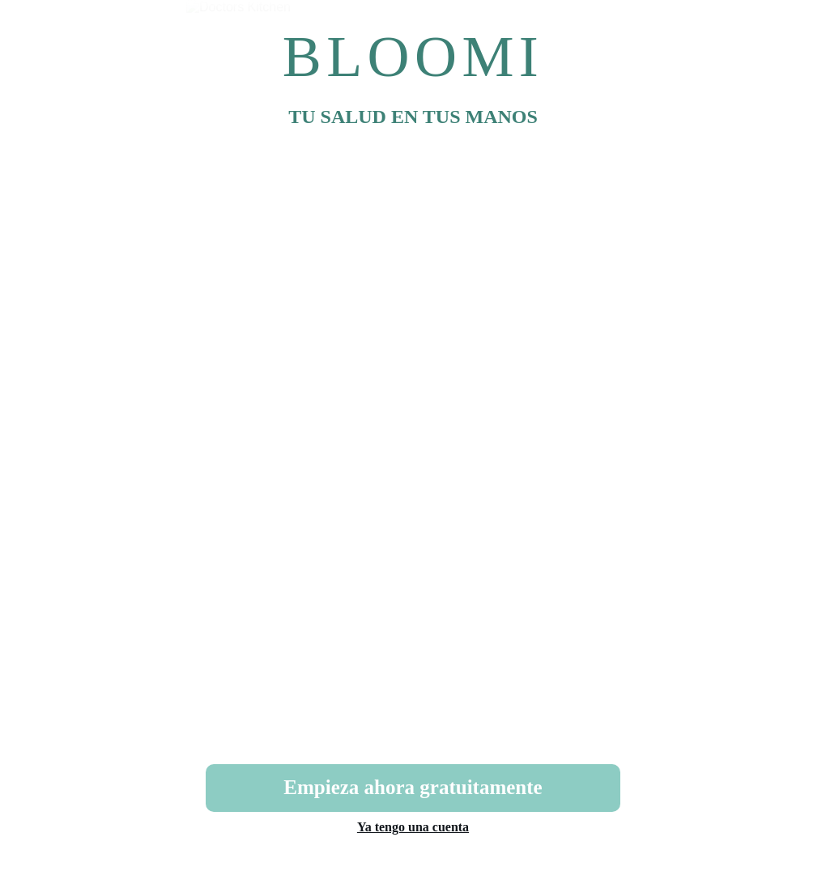
click at [401, 831] on link "Ya tengo una cuenta" at bounding box center [413, 827] width 112 height 14
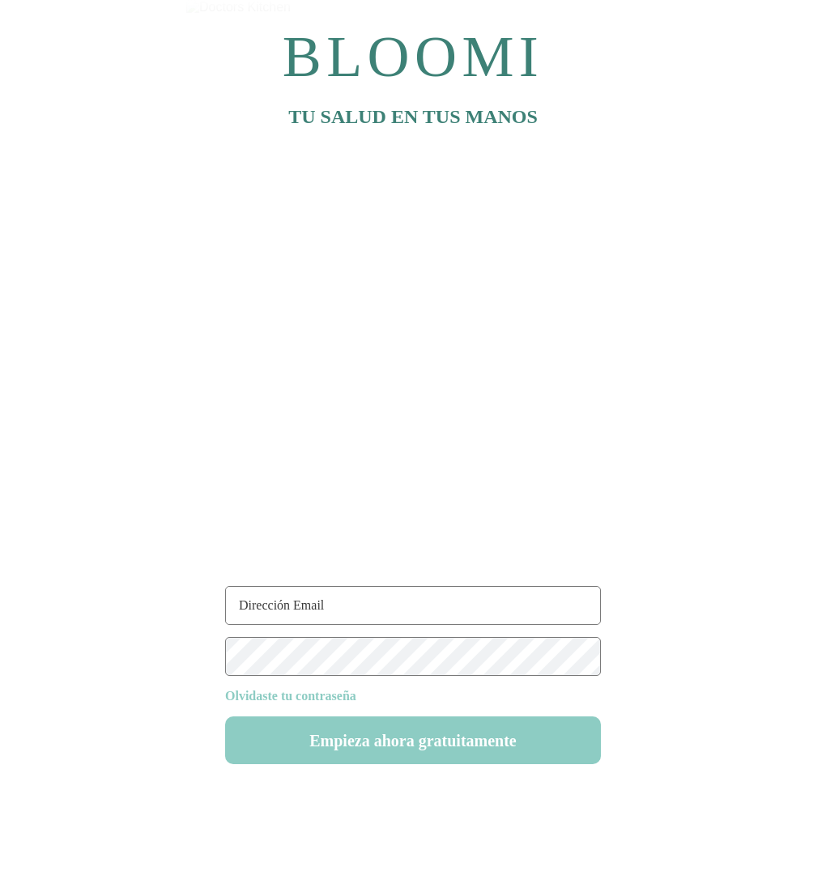
click at [355, 604] on input "text" at bounding box center [413, 605] width 376 height 39
type input "rutina85@test.com"
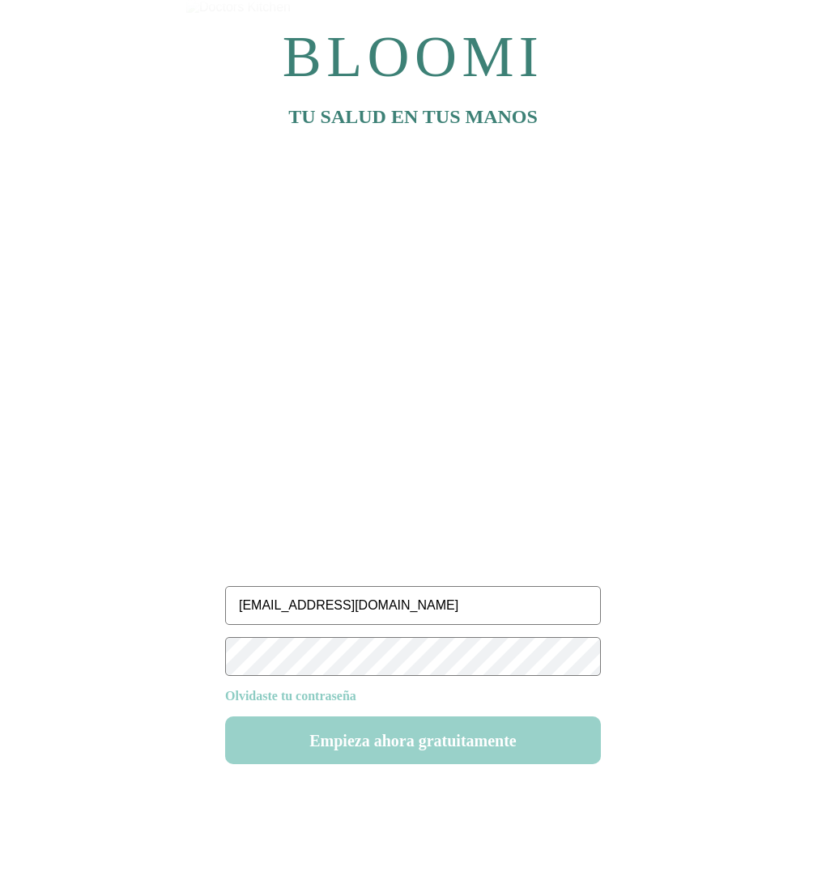
click at [411, 745] on button "Empieza ahora gratuitamente" at bounding box center [413, 740] width 376 height 48
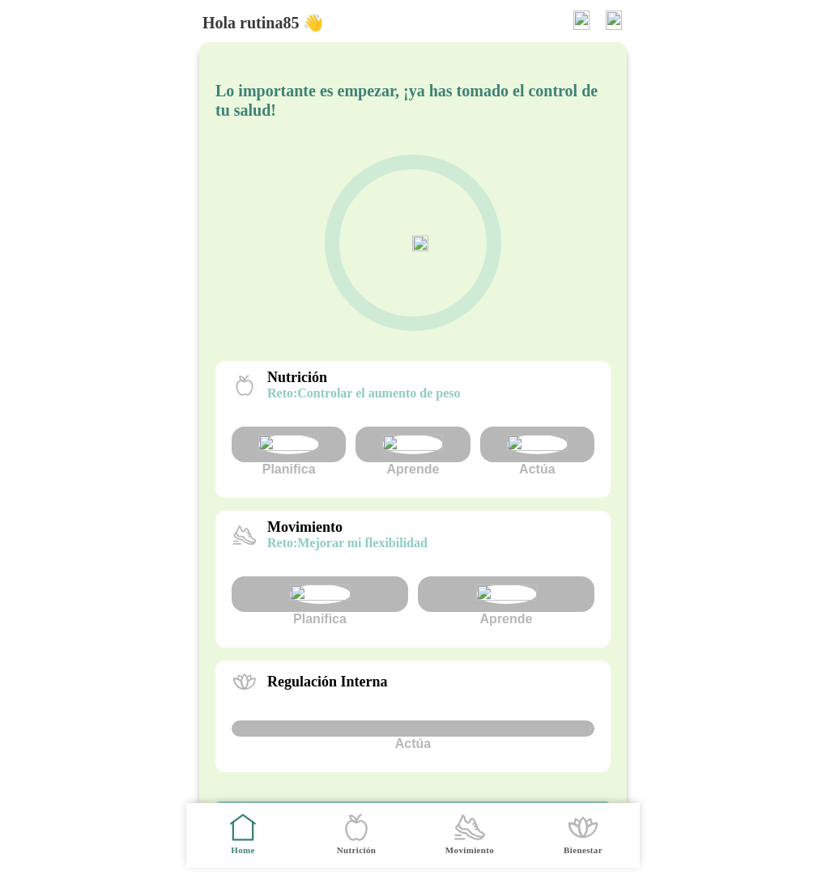
scroll to position [291, 0]
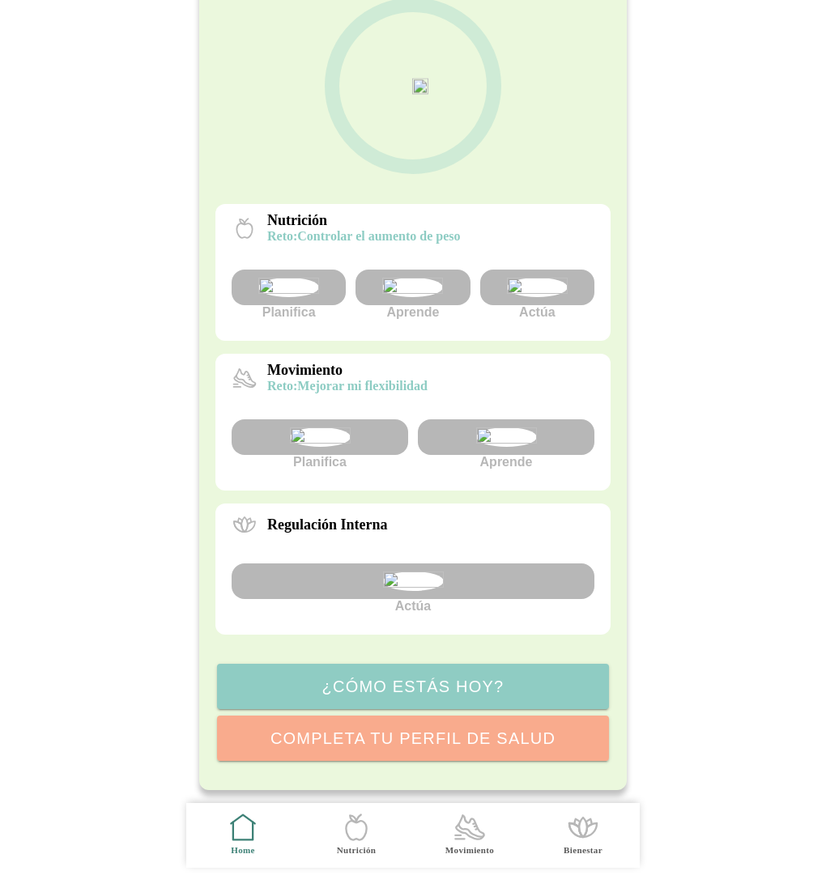
click at [423, 278] on img at bounding box center [412, 287] width 61 height 19
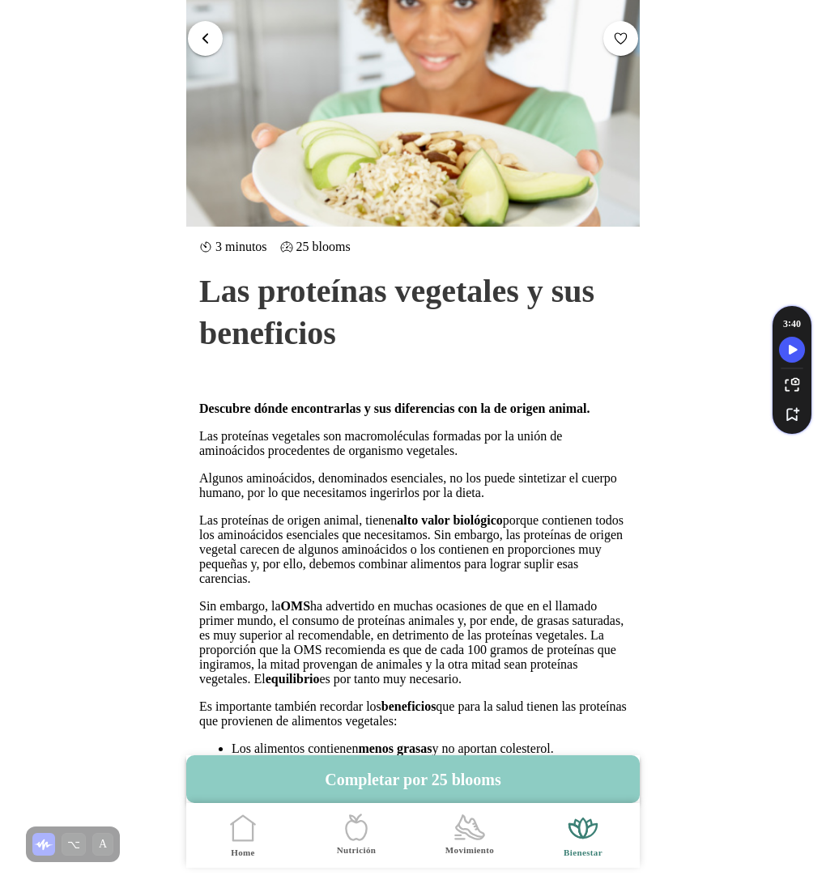
click at [201, 36] on span "button" at bounding box center [205, 38] width 15 height 15
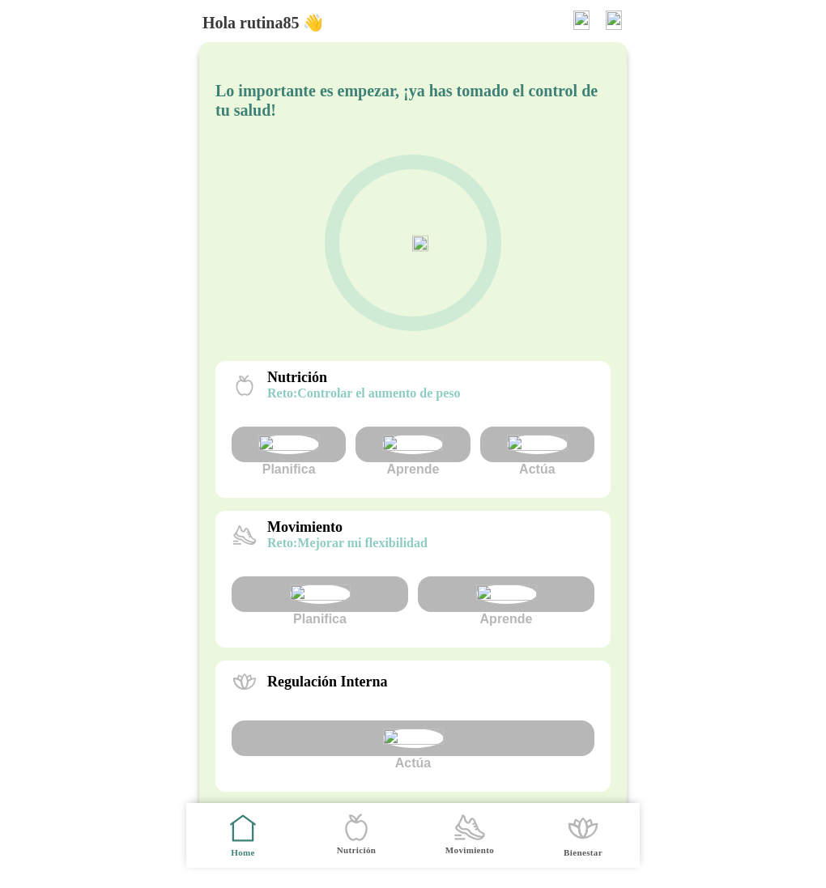
click at [614, 27] on img at bounding box center [613, 20] width 16 height 19
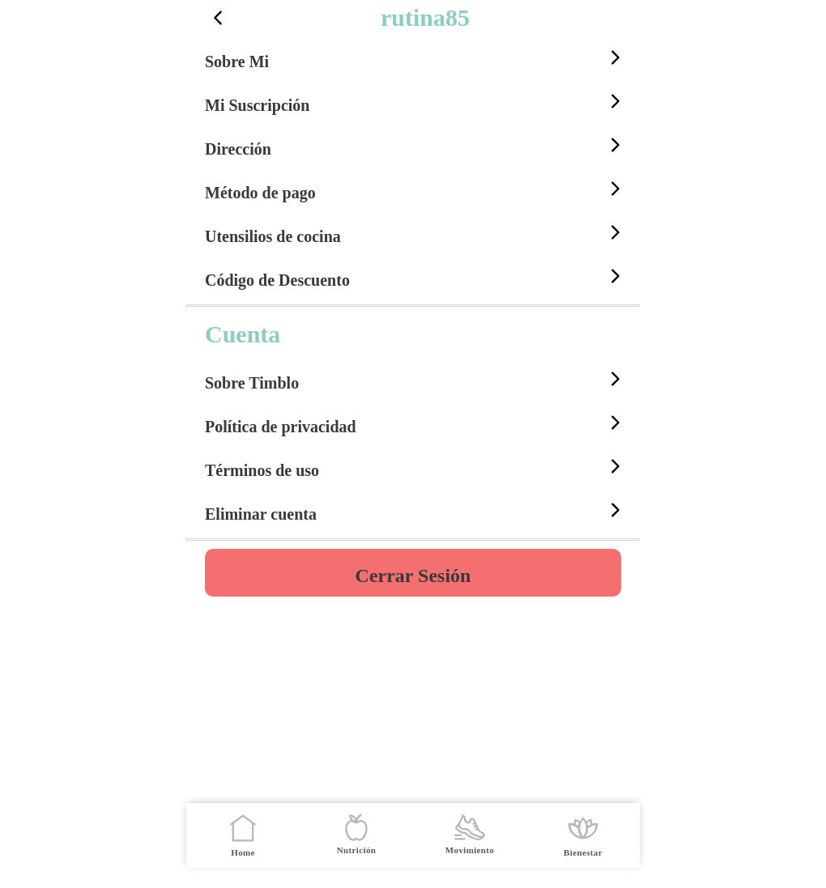
click at [418, 566] on h4 "Cerrar Sesión" at bounding box center [413, 575] width 116 height 19
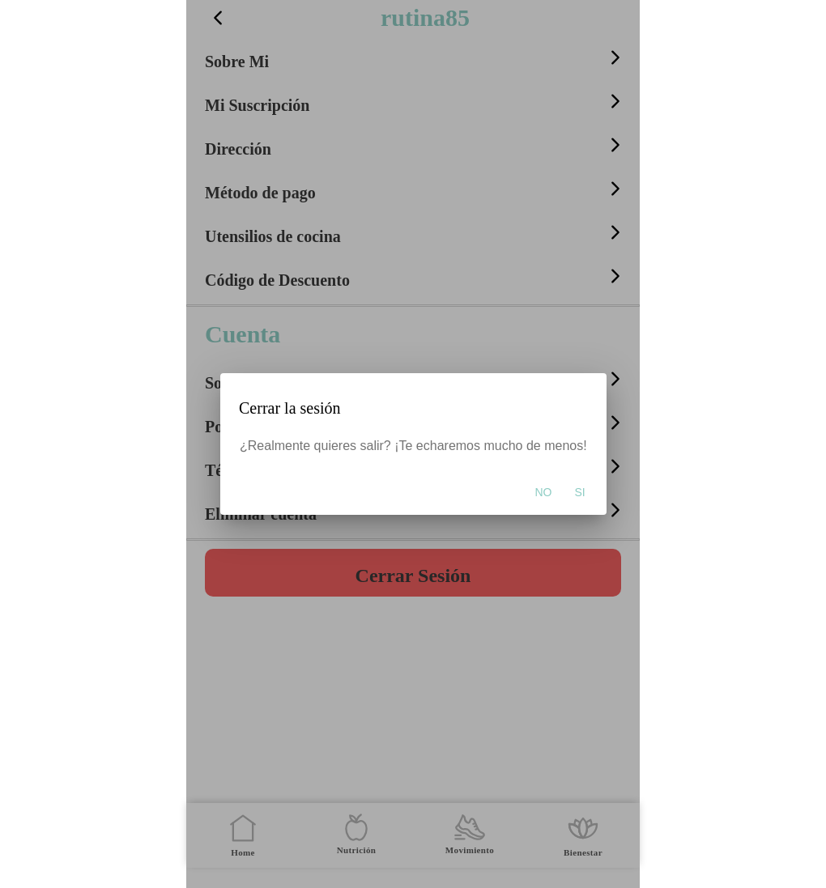
click at [576, 484] on span "Si" at bounding box center [579, 492] width 11 height 16
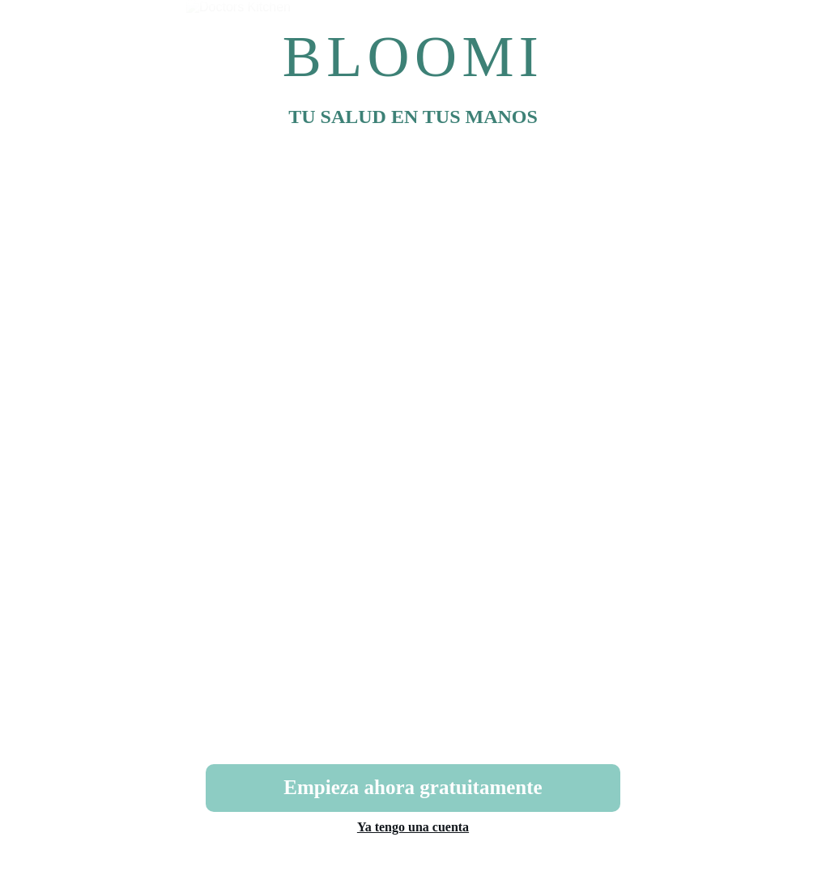
click at [455, 825] on link "Ya tengo una cuenta" at bounding box center [413, 827] width 112 height 14
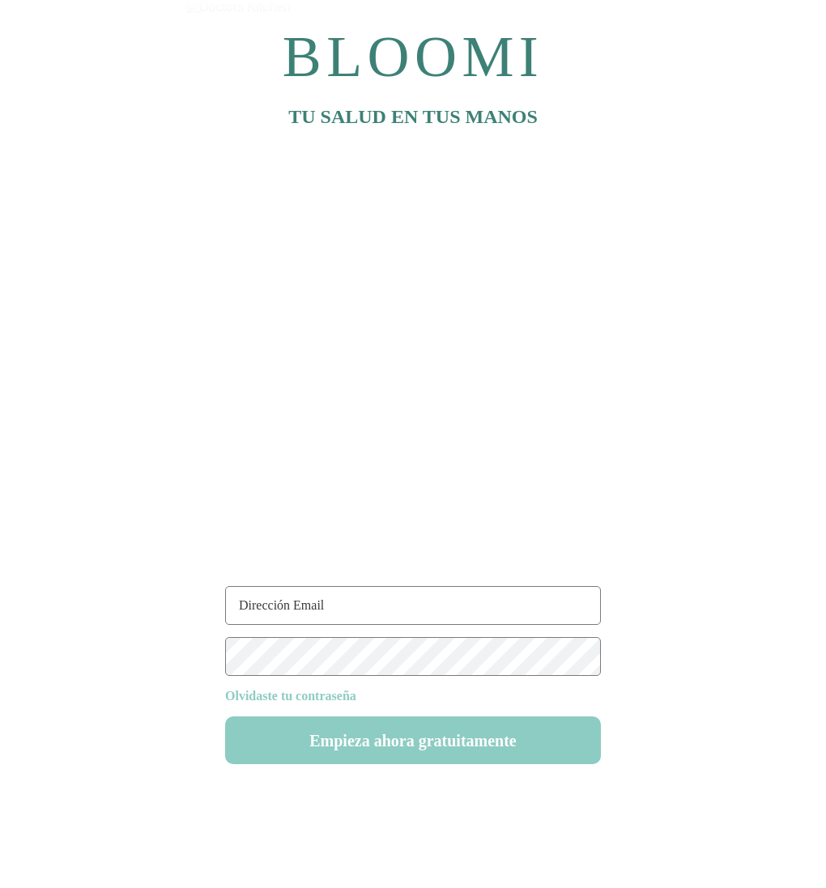
click at [327, 610] on input "text" at bounding box center [413, 605] width 376 height 39
type input "rutina85@test.com"
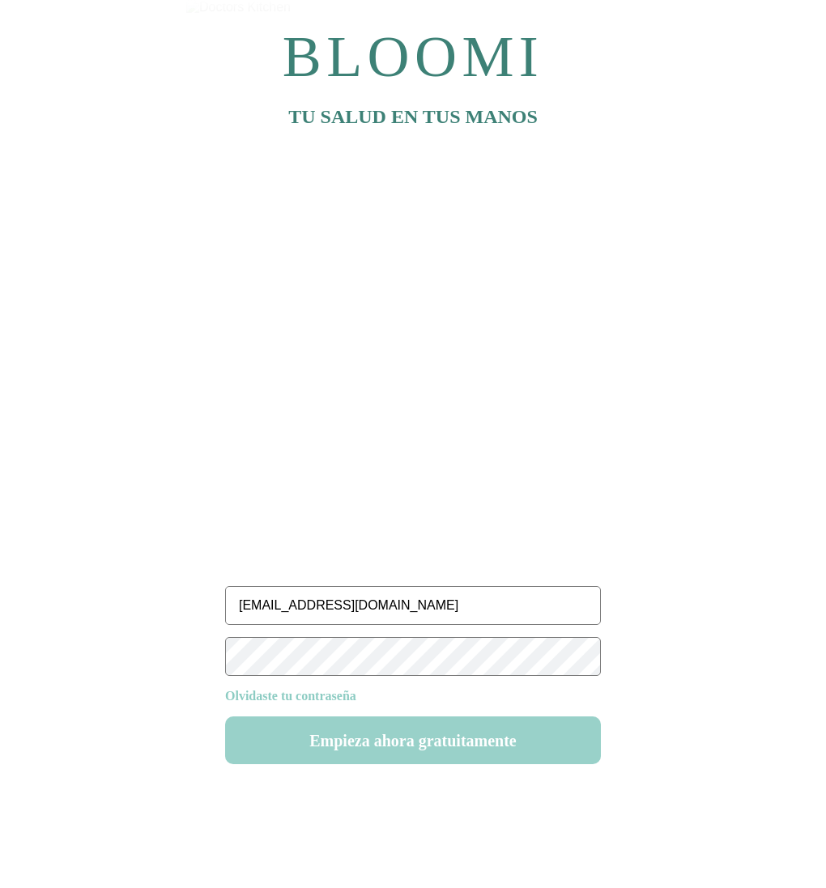
click at [448, 747] on button "Empieza ahora gratuitamente" at bounding box center [413, 740] width 376 height 48
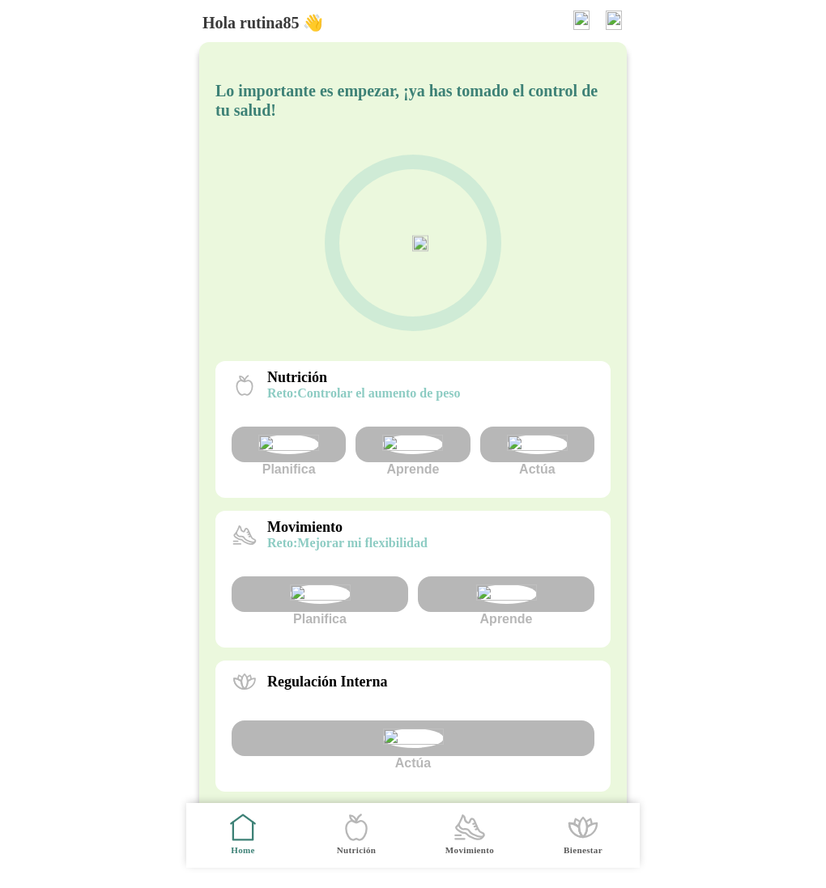
click at [609, 18] on img at bounding box center [613, 20] width 16 height 19
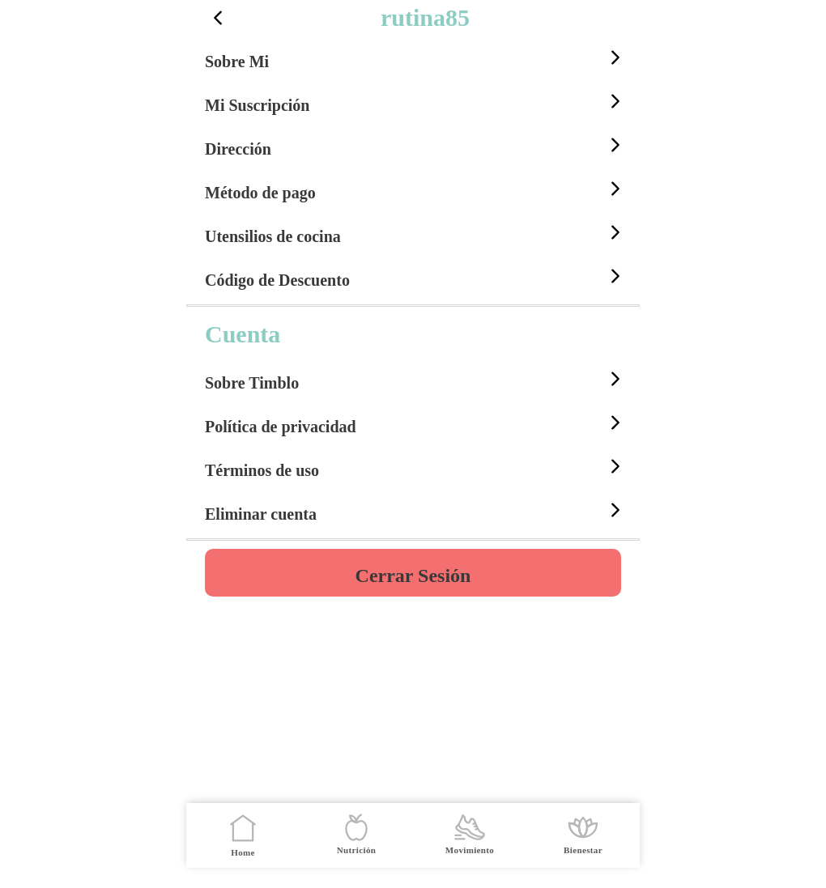
click at [441, 569] on h4 "Cerrar Sesión" at bounding box center [413, 575] width 116 height 19
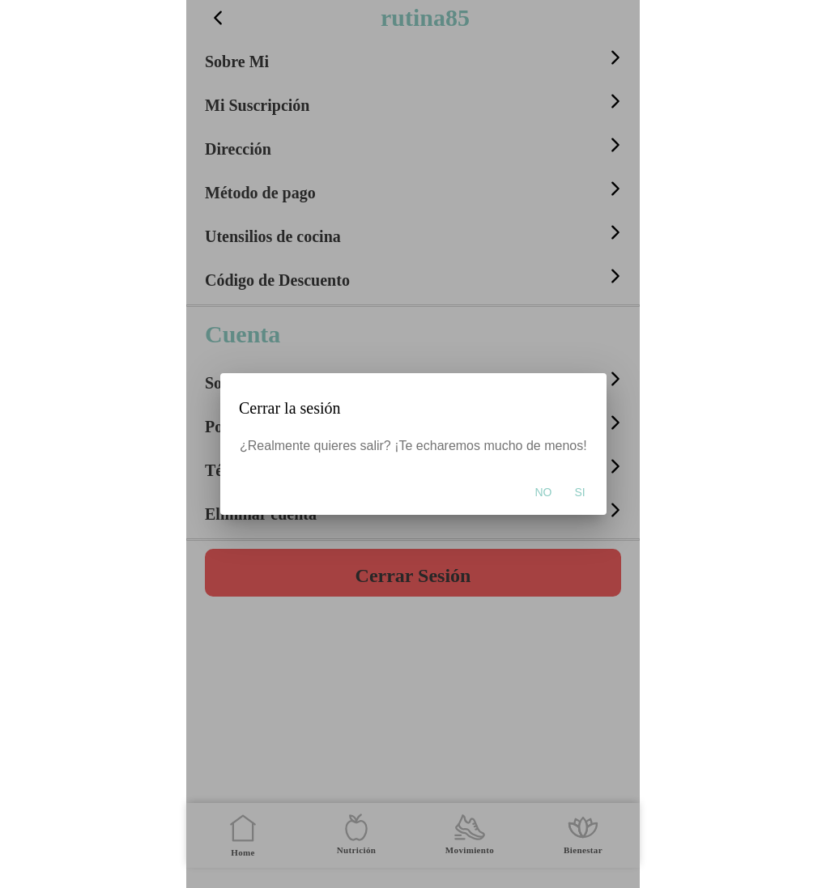
click at [574, 495] on span "Si" at bounding box center [579, 492] width 11 height 16
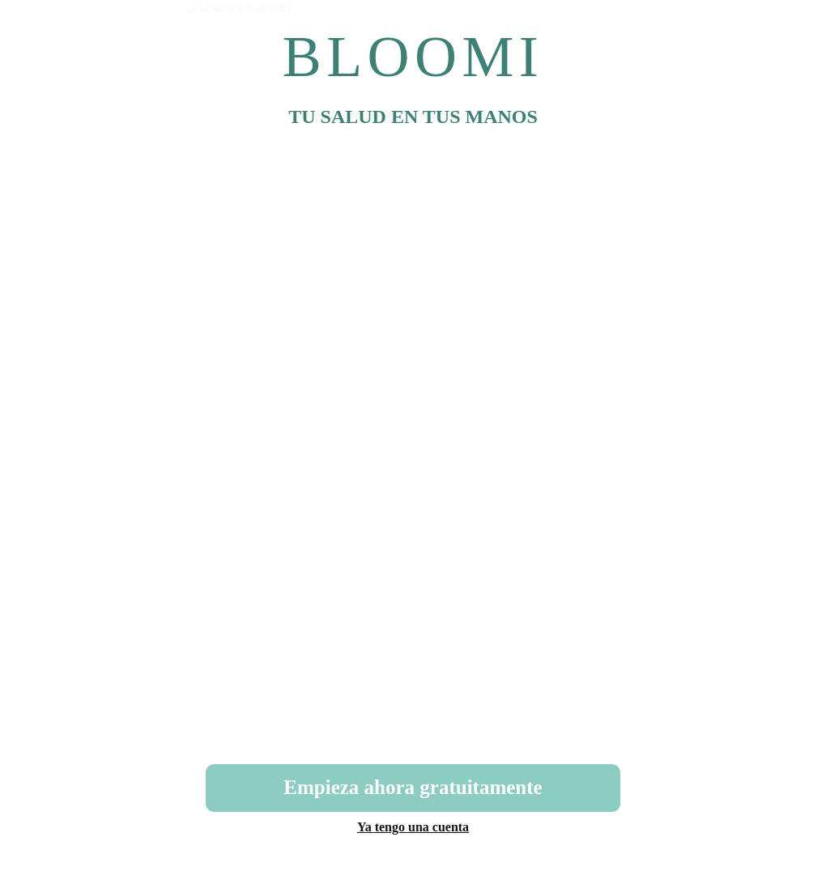
click at [434, 829] on link "Ya tengo una cuenta" at bounding box center [413, 827] width 112 height 14
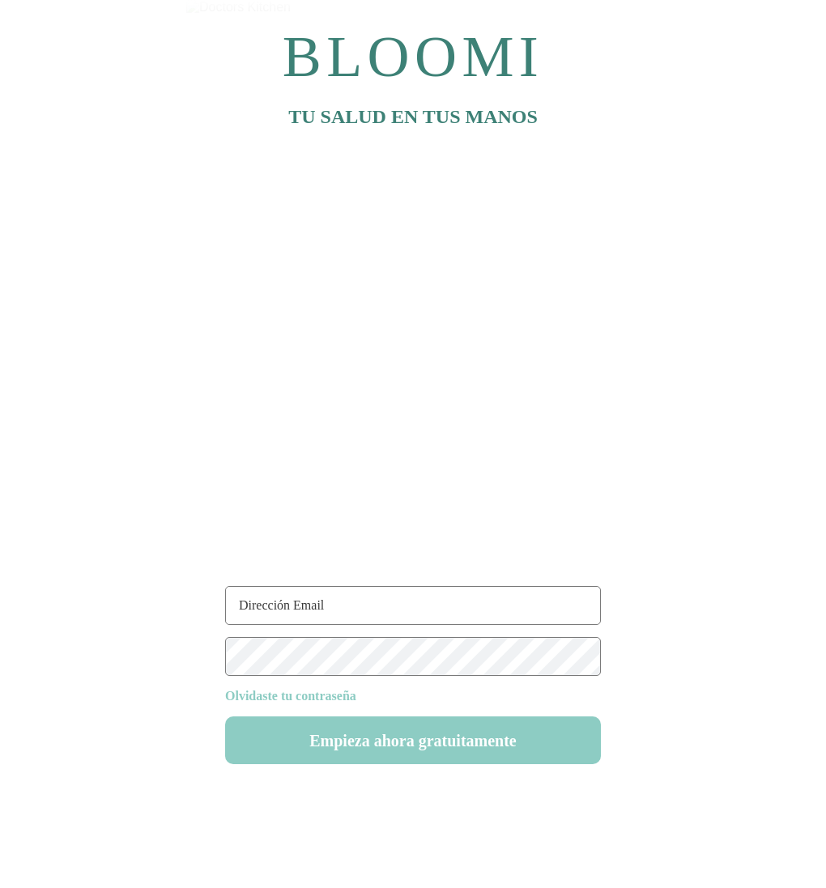
click at [301, 607] on input "text" at bounding box center [413, 605] width 376 height 39
type input "[EMAIL_ADDRESS][DOMAIN_NAME]"
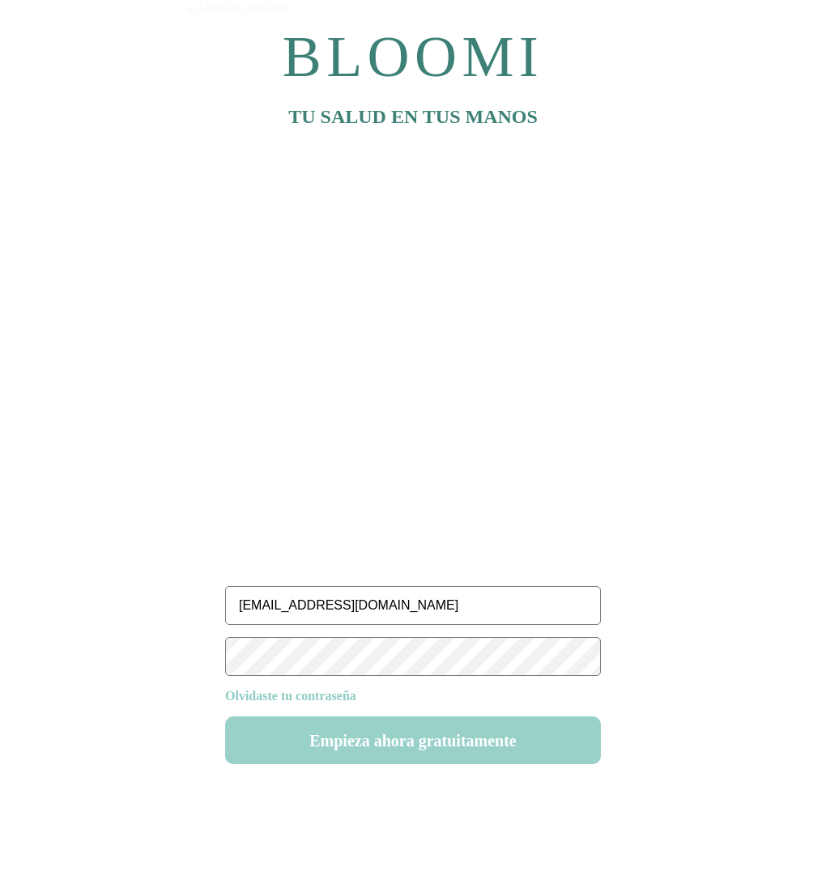
click at [410, 745] on button "Empieza ahora gratuitamente" at bounding box center [413, 740] width 376 height 48
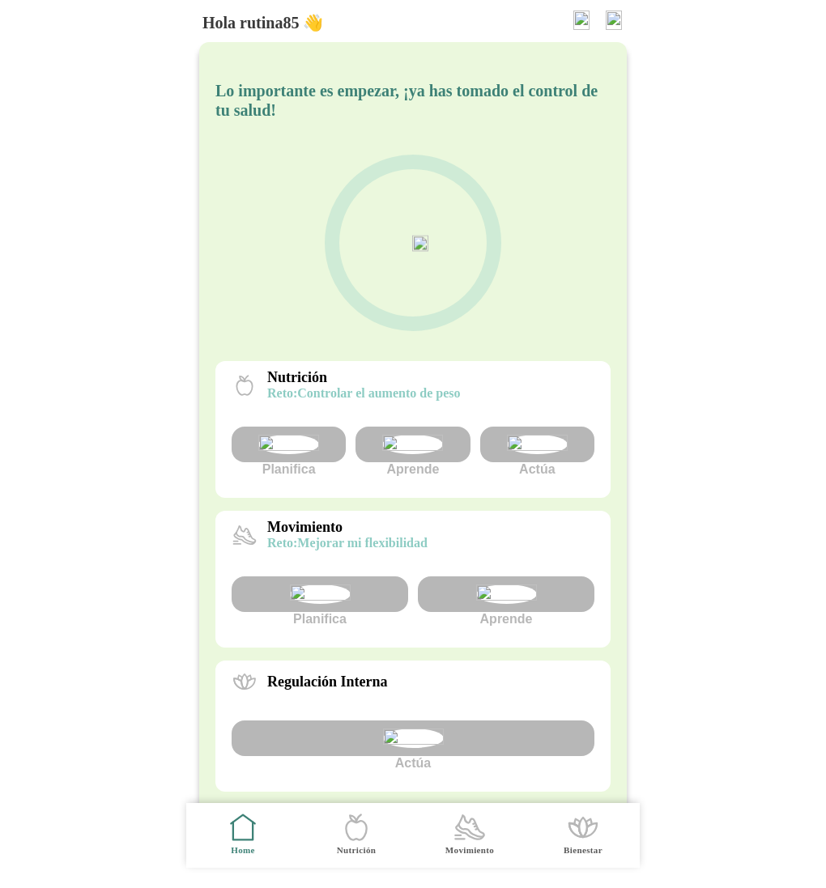
click at [613, 11] on img at bounding box center [613, 20] width 16 height 19
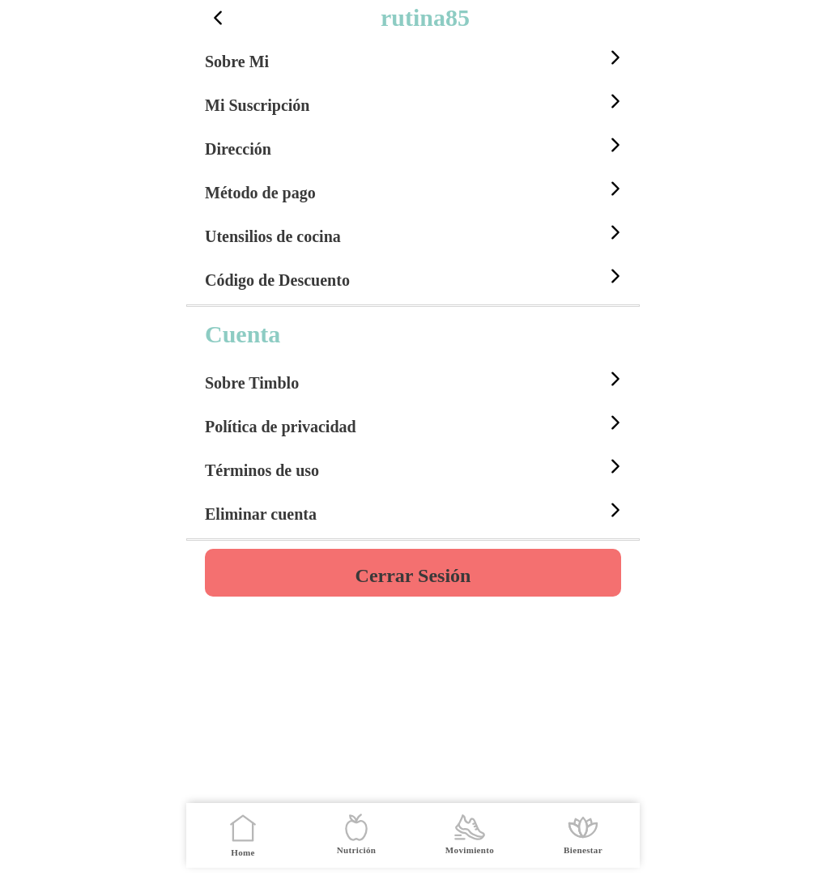
click at [431, 573] on h4 "Cerrar Sesión" at bounding box center [413, 575] width 116 height 19
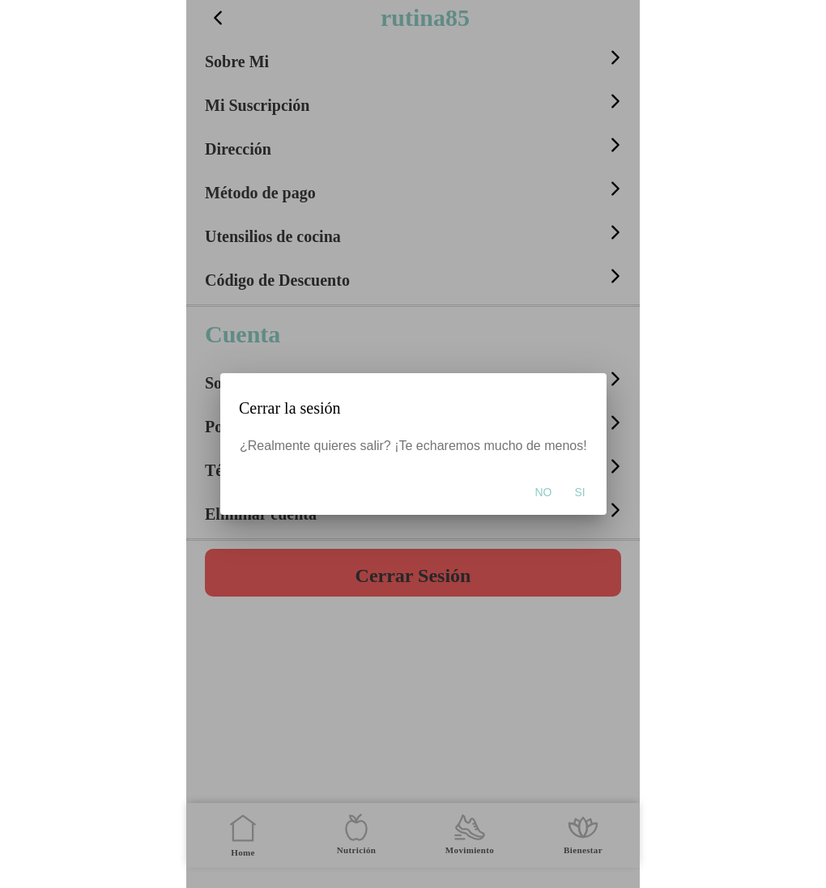
click at [574, 492] on span "Si" at bounding box center [579, 492] width 11 height 16
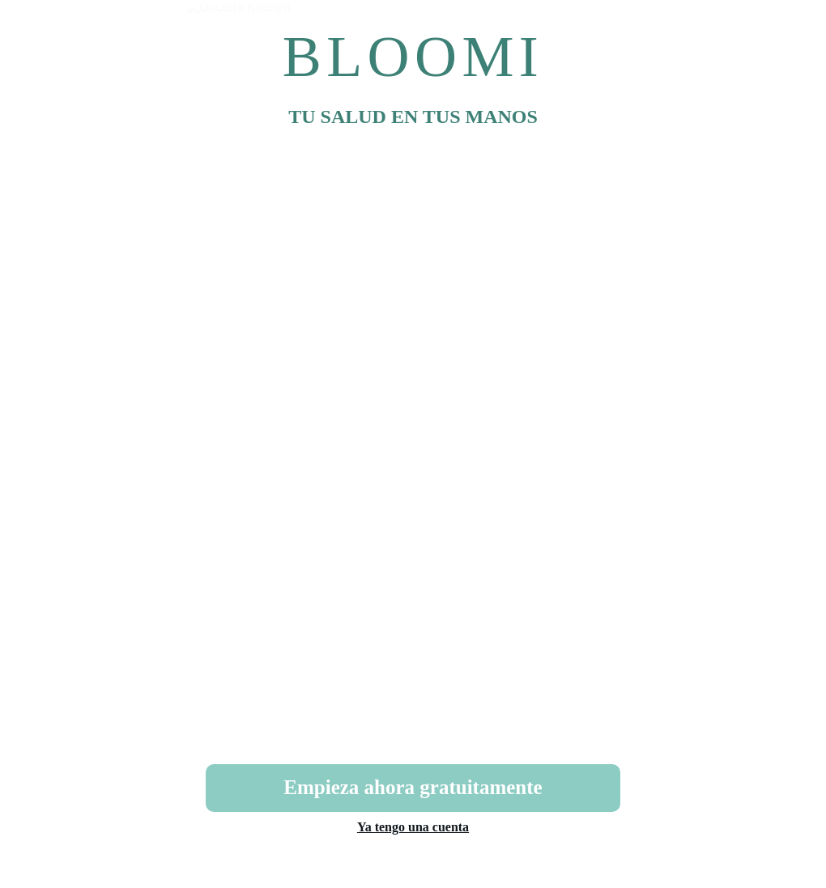
click at [392, 831] on link "Ya tengo una cuenta" at bounding box center [413, 827] width 112 height 14
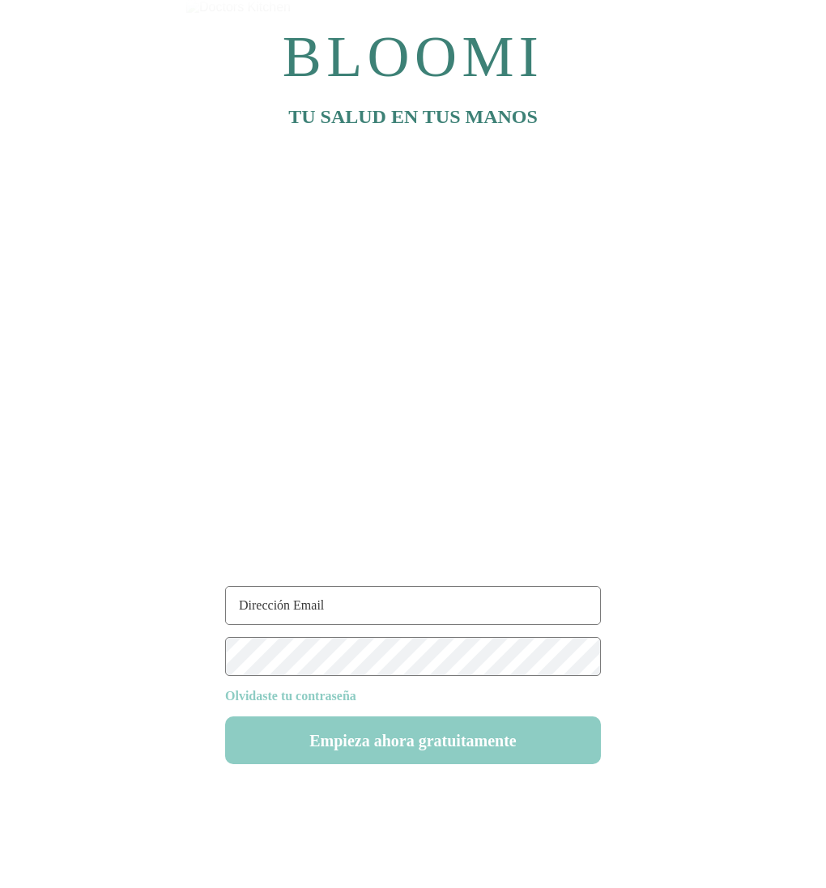
click at [345, 611] on input "text" at bounding box center [413, 605] width 376 height 39
type input "[EMAIL_ADDRESS][DOMAIN_NAME]"
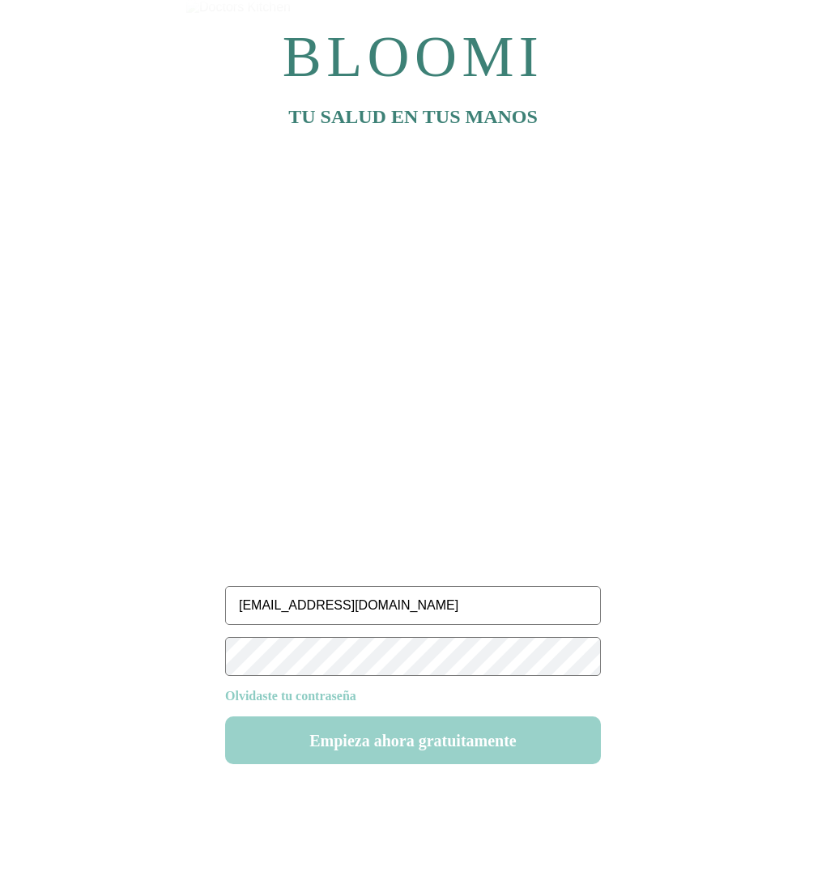
click at [452, 736] on button "Empieza ahora gratuitamente" at bounding box center [413, 740] width 376 height 48
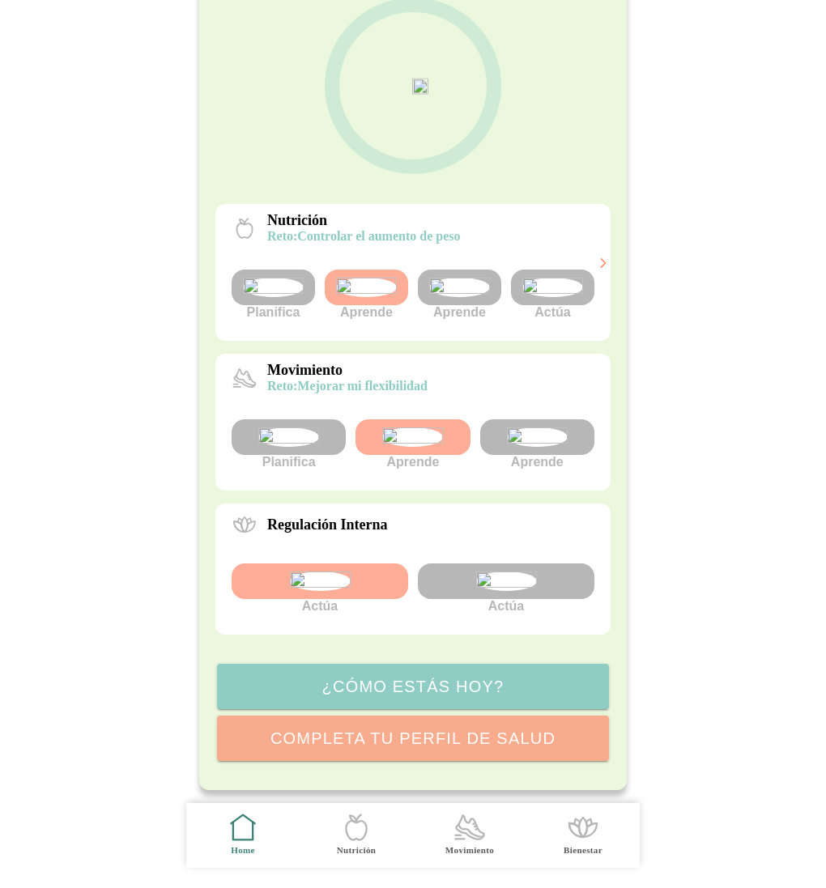
scroll to position [291, 0]
click at [384, 278] on img at bounding box center [366, 287] width 61 height 19
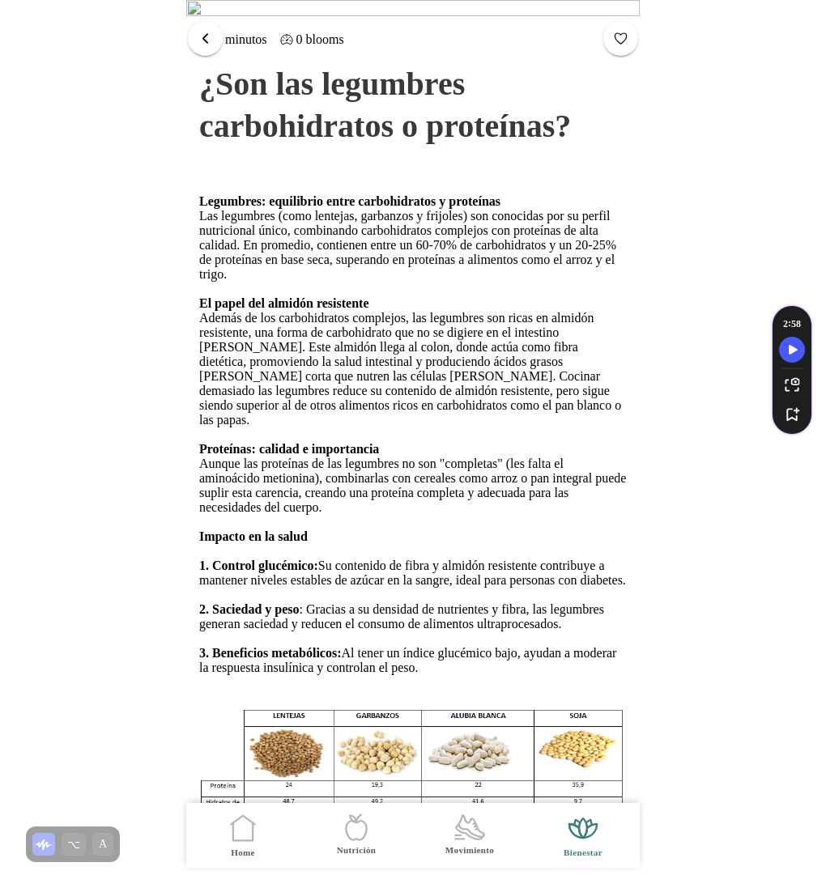
click at [211, 38] on span "button" at bounding box center [205, 38] width 15 height 15
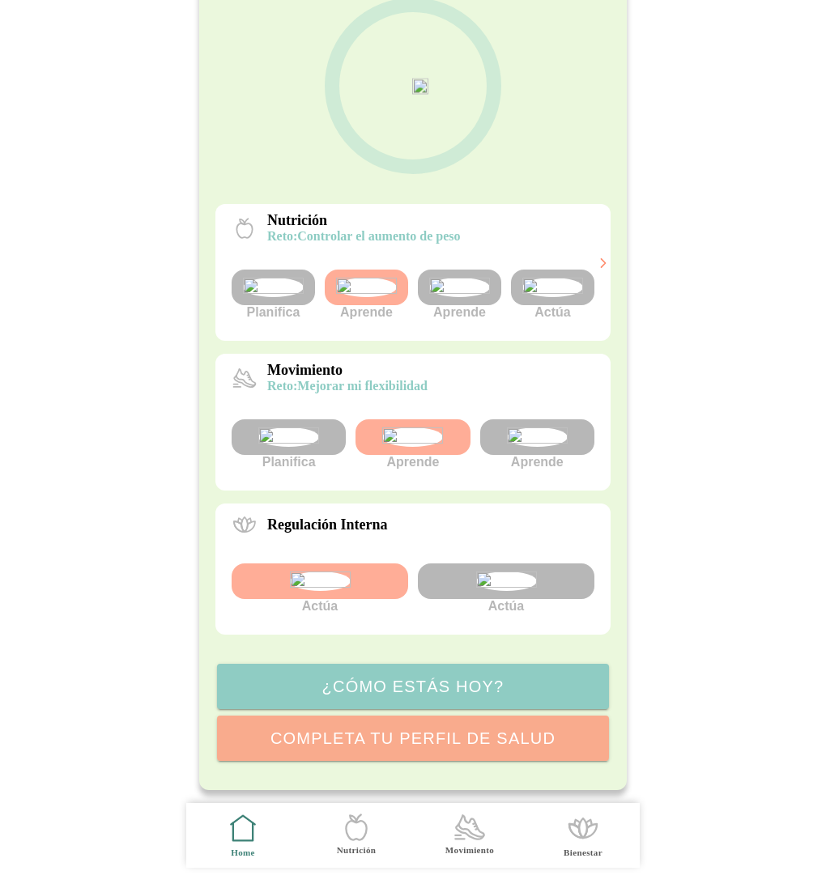
click at [396, 427] on img at bounding box center [412, 436] width 61 height 19
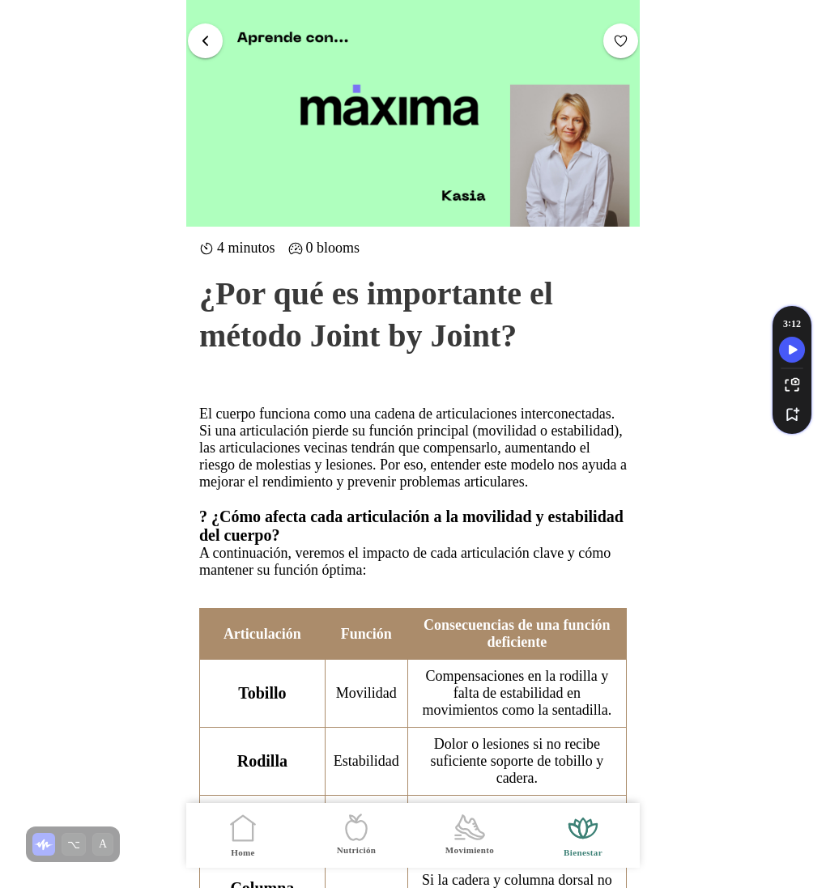
click at [197, 24] on button "button" at bounding box center [205, 40] width 35 height 35
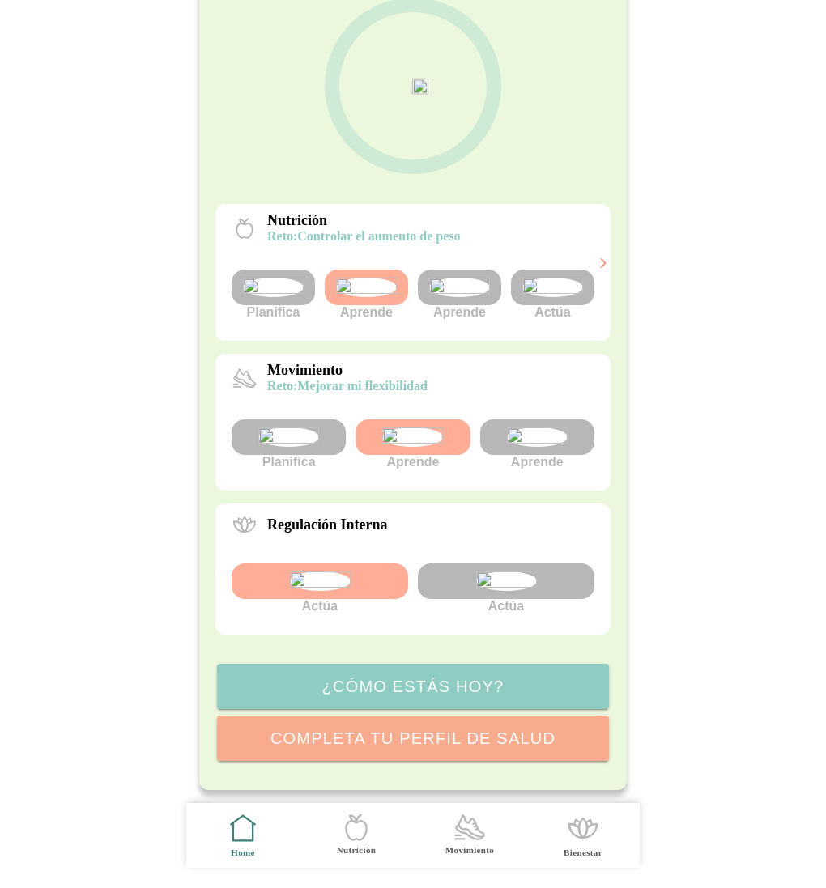
click at [279, 584] on div at bounding box center [319, 581] width 176 height 36
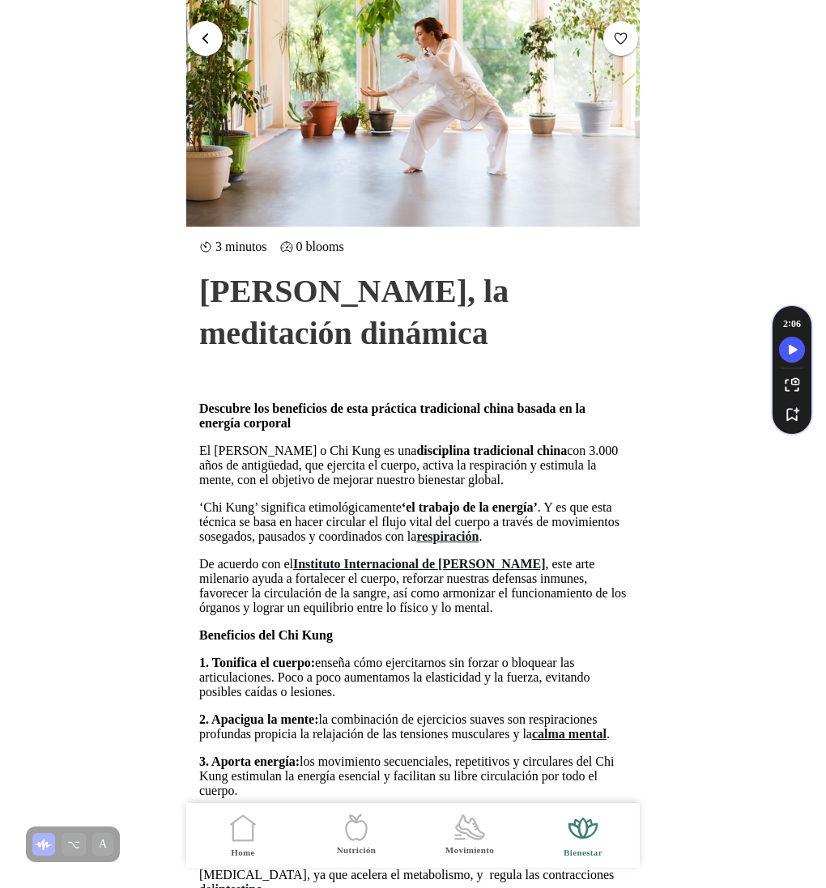
click at [207, 28] on button "button" at bounding box center [205, 38] width 35 height 35
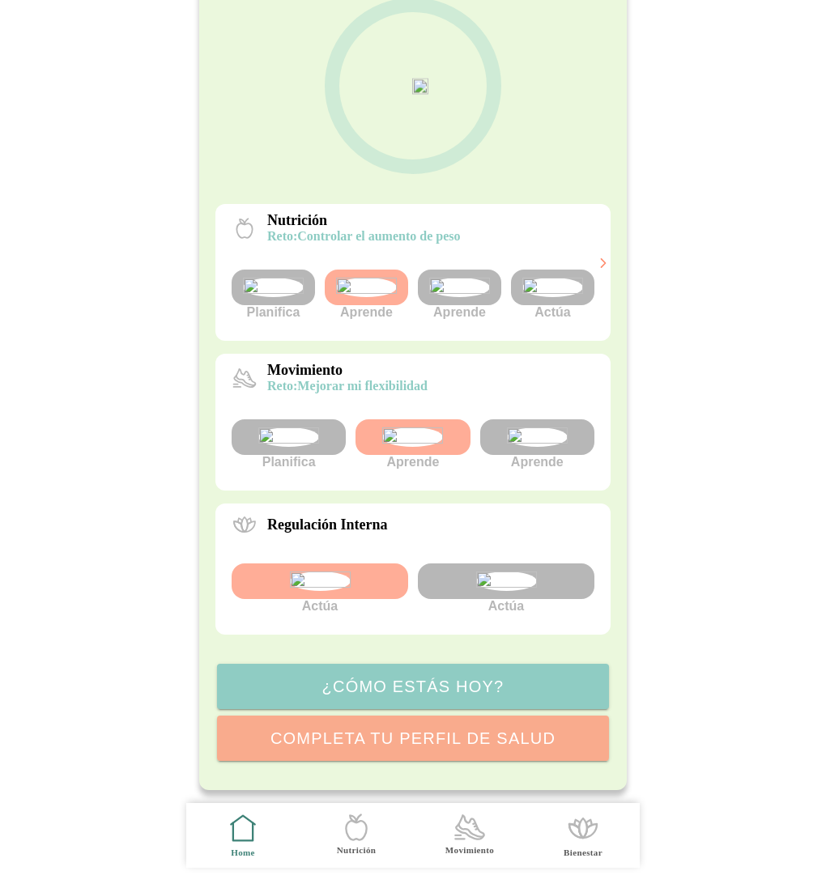
click at [379, 278] on img at bounding box center [366, 287] width 61 height 19
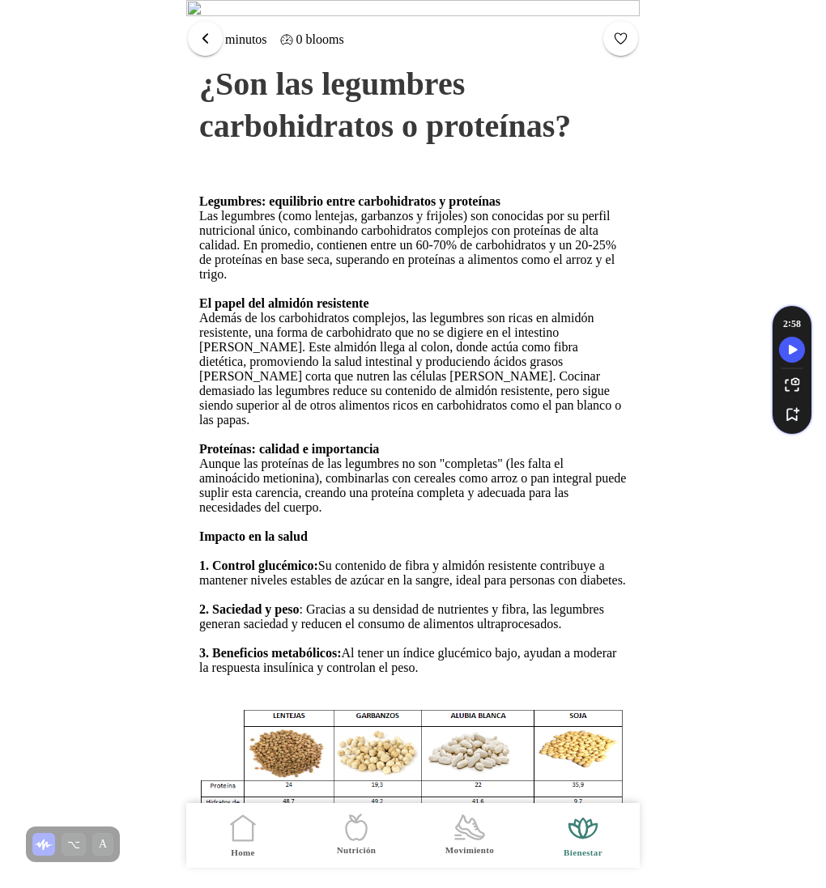
click at [204, 46] on button "button" at bounding box center [205, 38] width 35 height 35
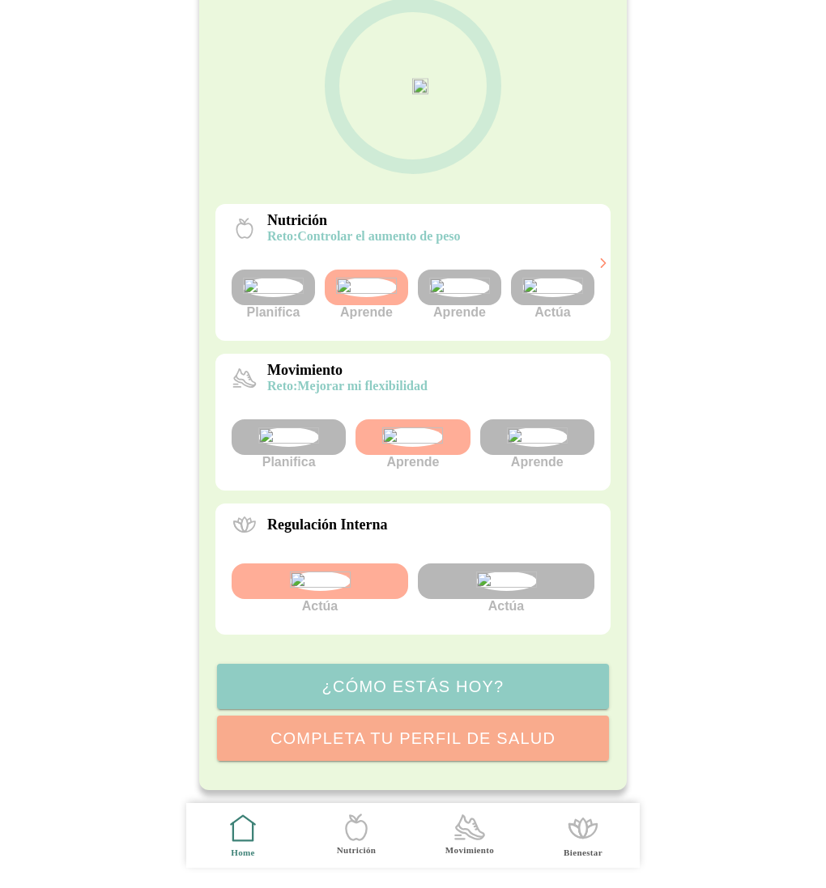
click at [457, 278] on img at bounding box center [459, 287] width 61 height 19
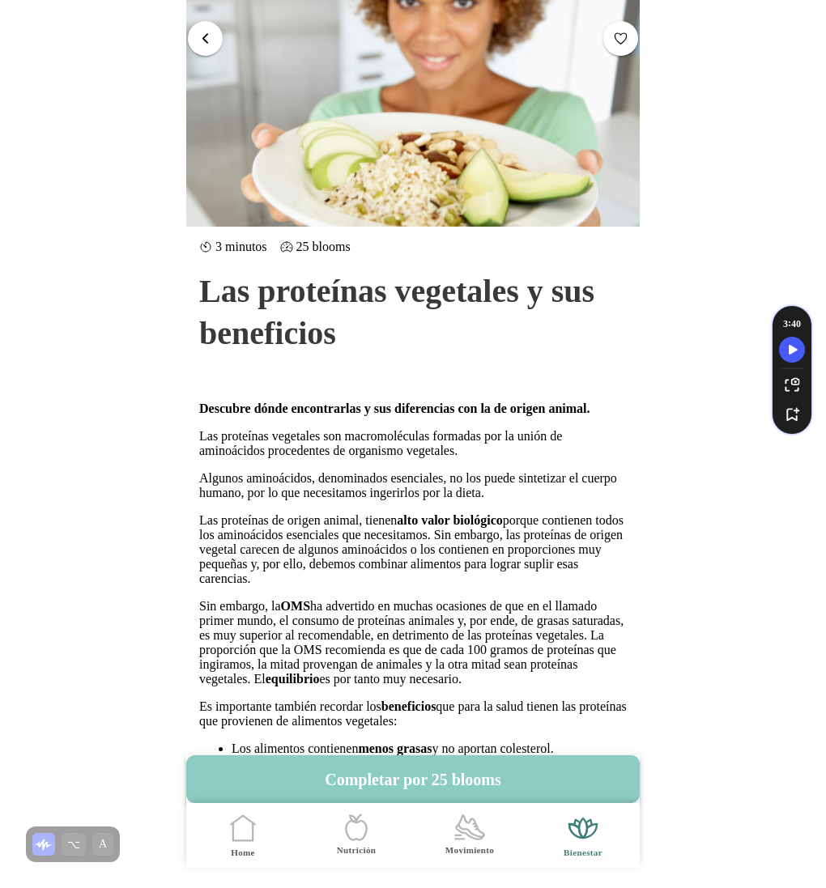
click at [198, 36] on span "button" at bounding box center [205, 38] width 15 height 15
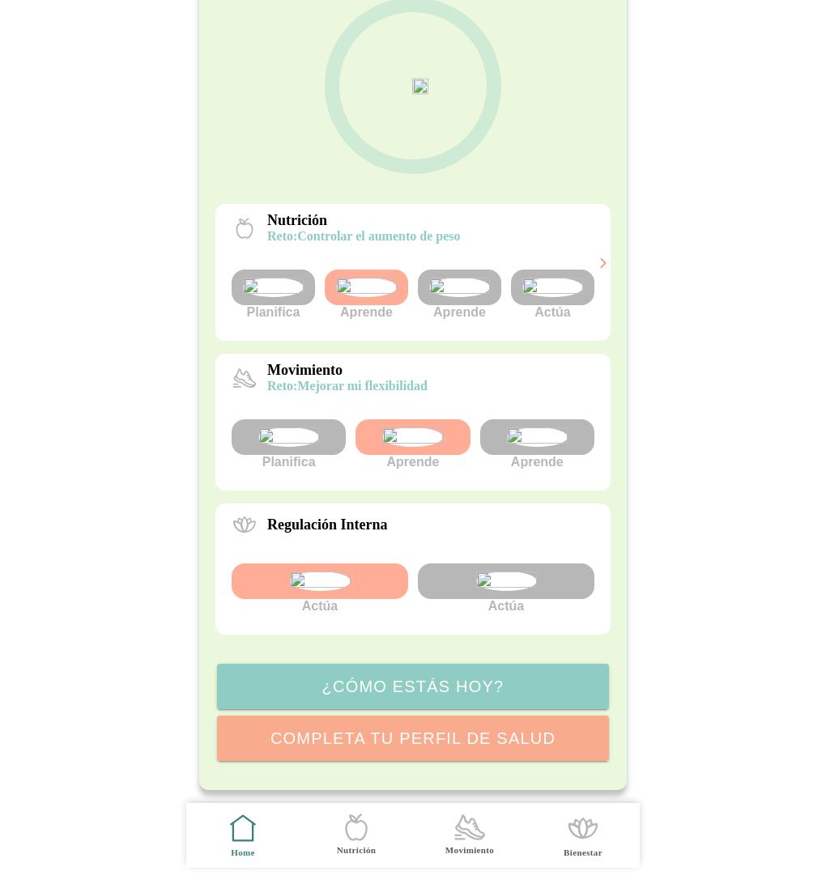
click at [440, 427] on img at bounding box center [412, 436] width 61 height 19
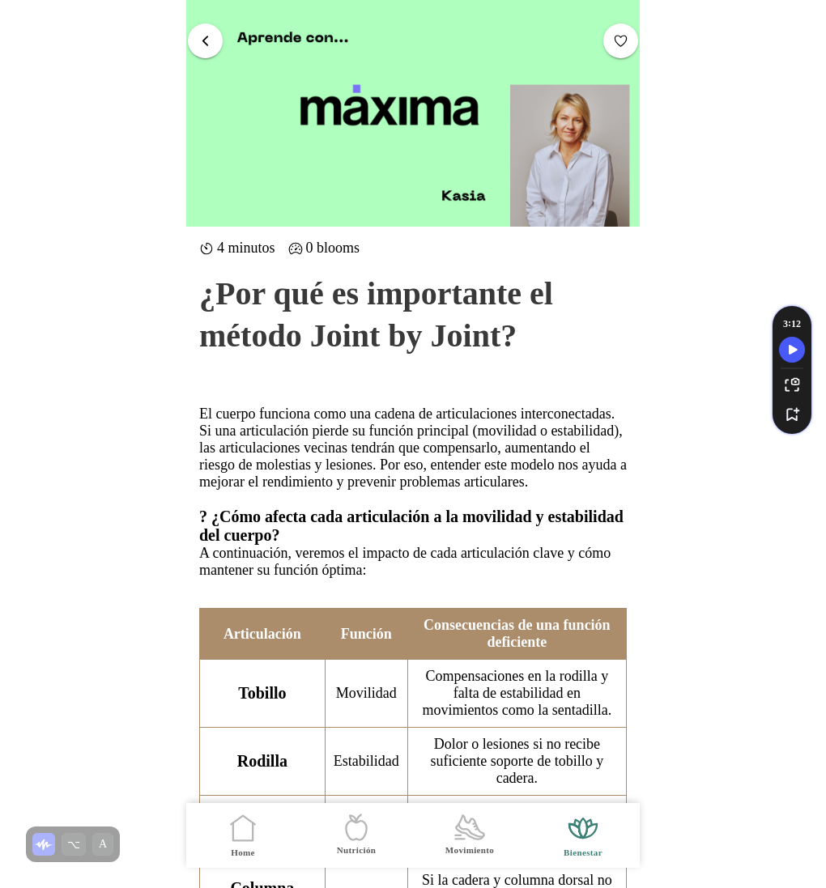
click at [207, 45] on span "button" at bounding box center [205, 39] width 15 height 15
